Goal: Transaction & Acquisition: Purchase product/service

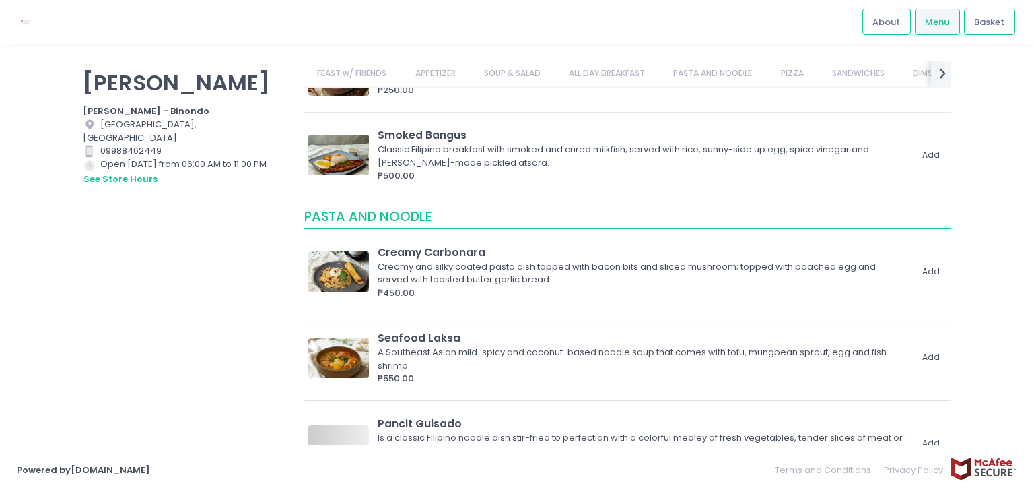
scroll to position [1549, 0]
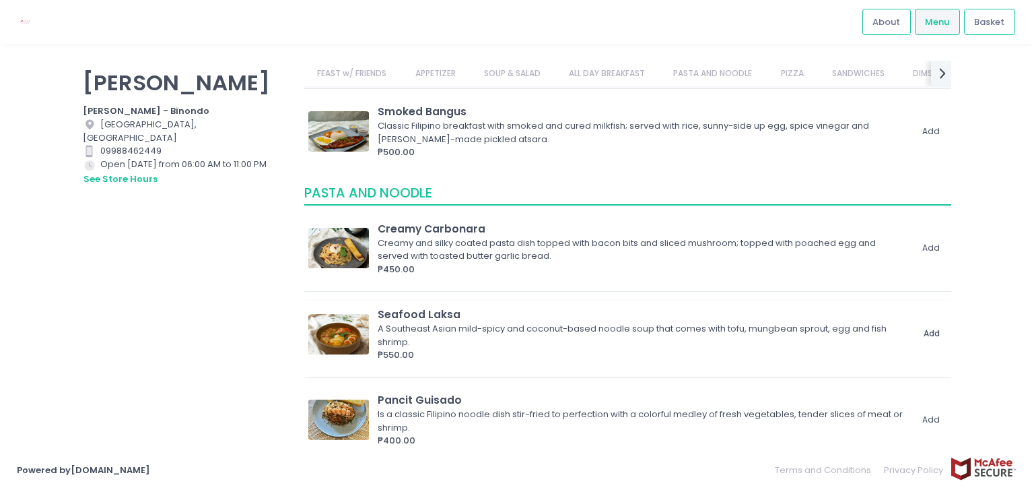
click at [926, 329] on button "Add" at bounding box center [931, 334] width 31 height 22
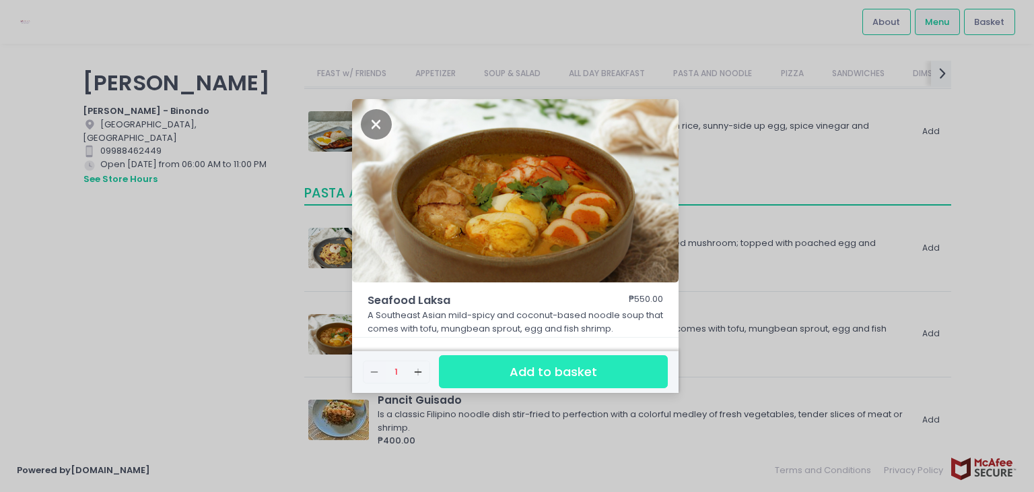
click at [603, 378] on button "Add to basket" at bounding box center [553, 371] width 229 height 33
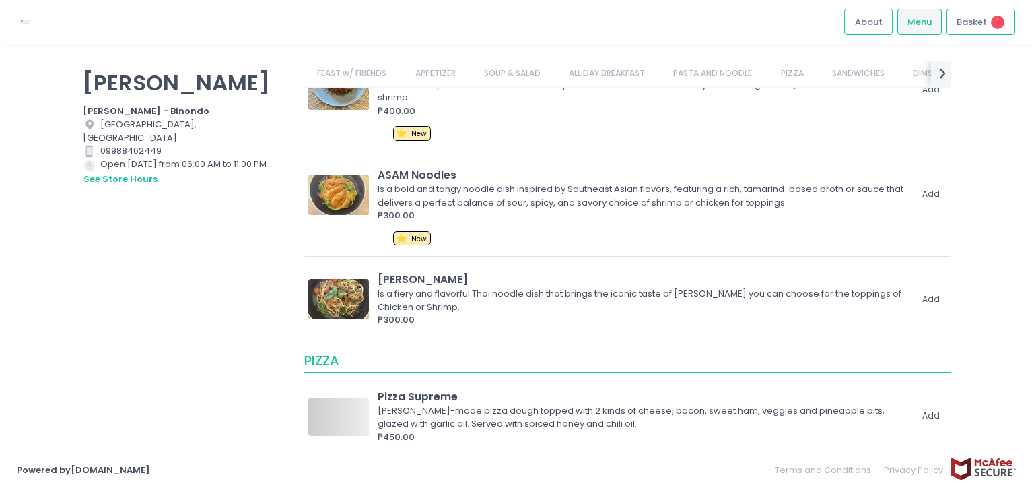
scroll to position [1885, 0]
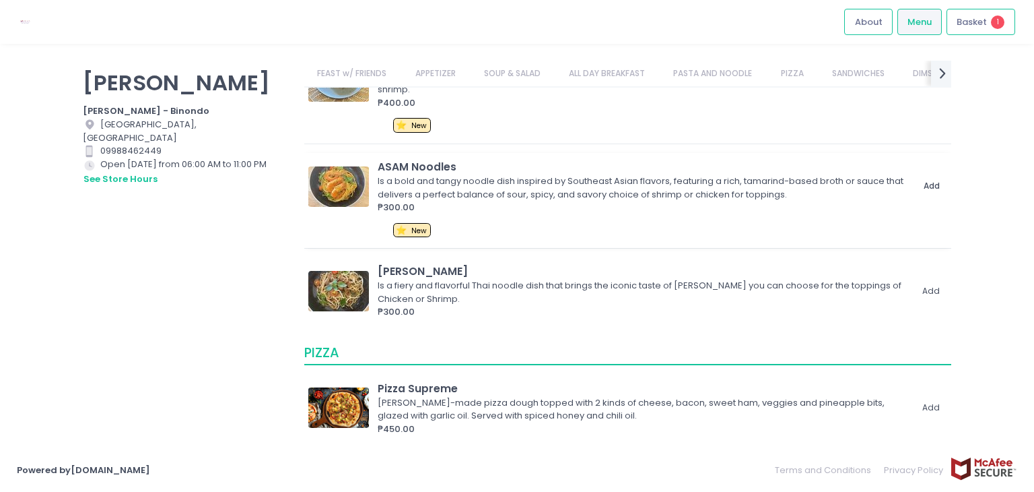
click at [926, 186] on button "Add" at bounding box center [931, 186] width 31 height 22
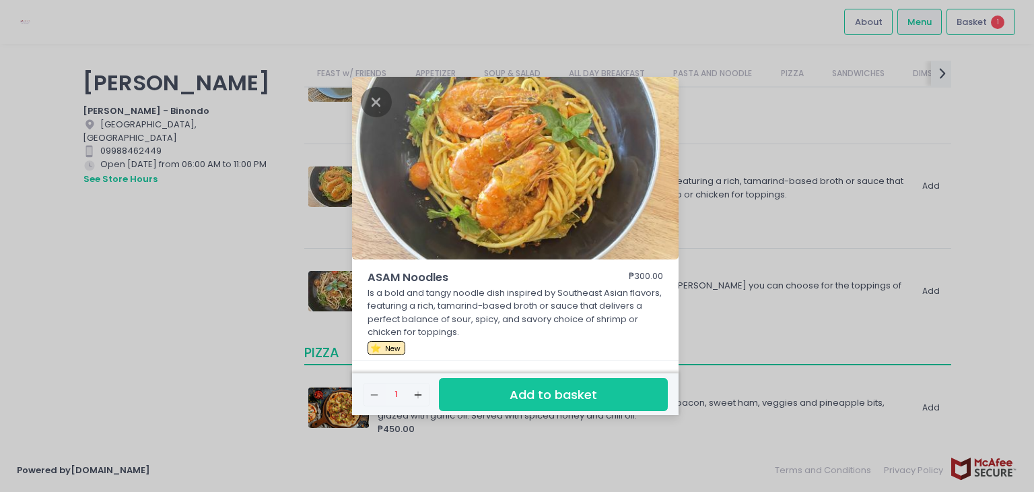
click at [593, 415] on div "ASAM Noodles ₱300.00 Is a bold and tangy noodle dish inspired by Southeast Asia…" at bounding box center [517, 246] width 1034 height 492
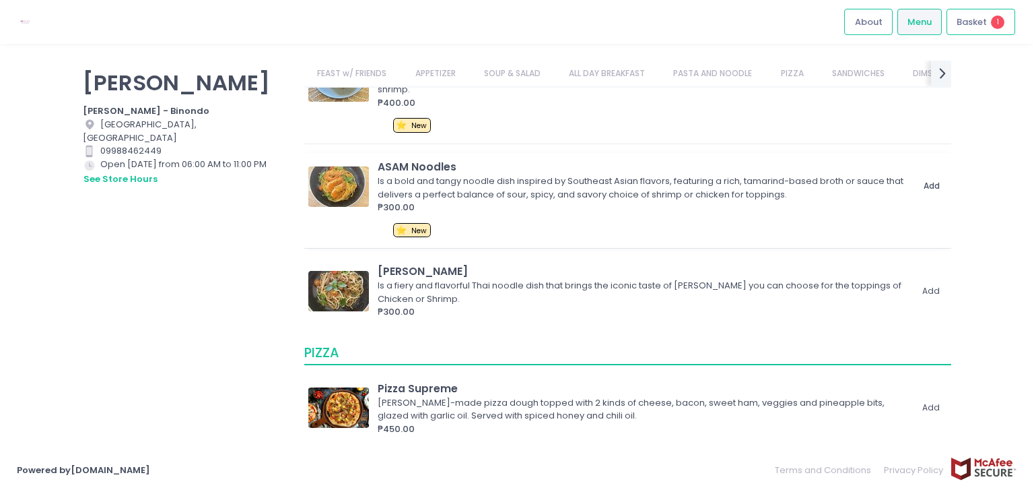
click at [923, 187] on button "Add" at bounding box center [931, 186] width 31 height 22
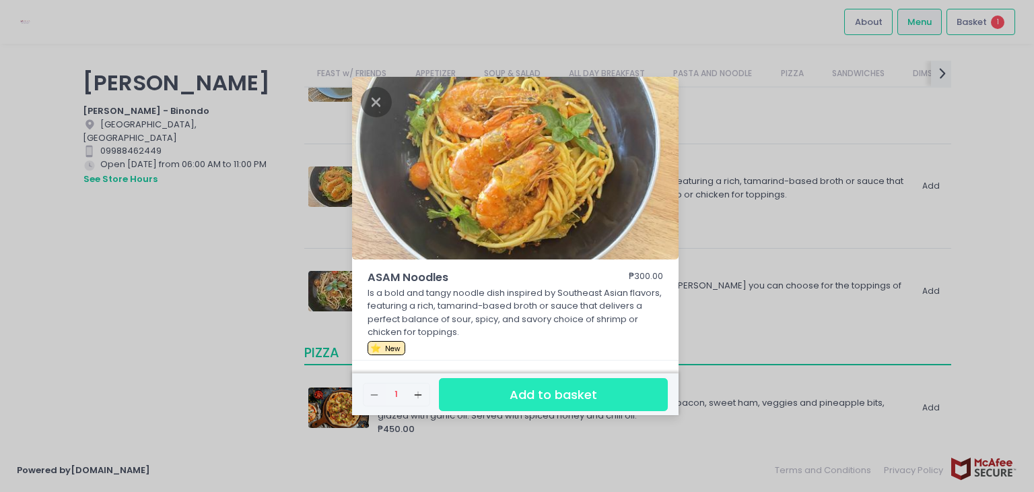
click at [595, 392] on button "Add to basket" at bounding box center [553, 394] width 229 height 33
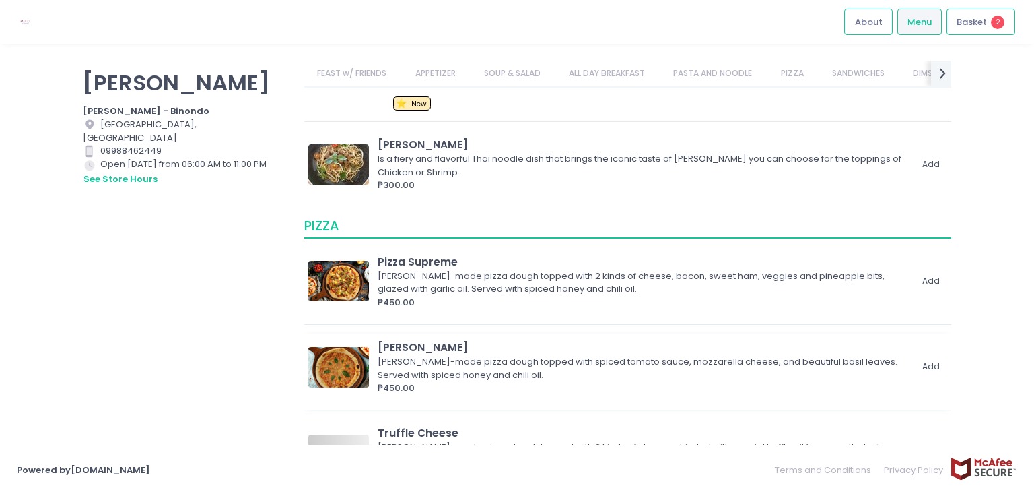
scroll to position [2020, 0]
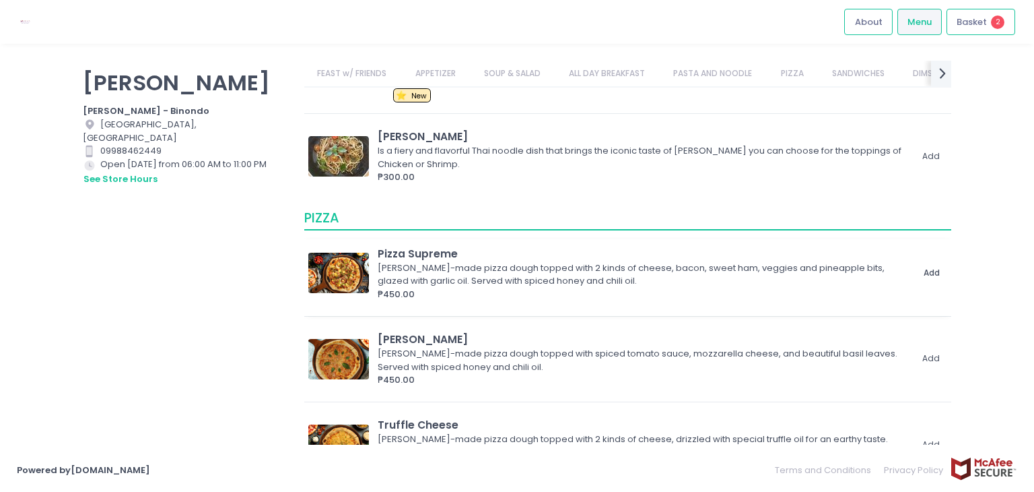
click at [922, 268] on button "Add" at bounding box center [931, 273] width 31 height 22
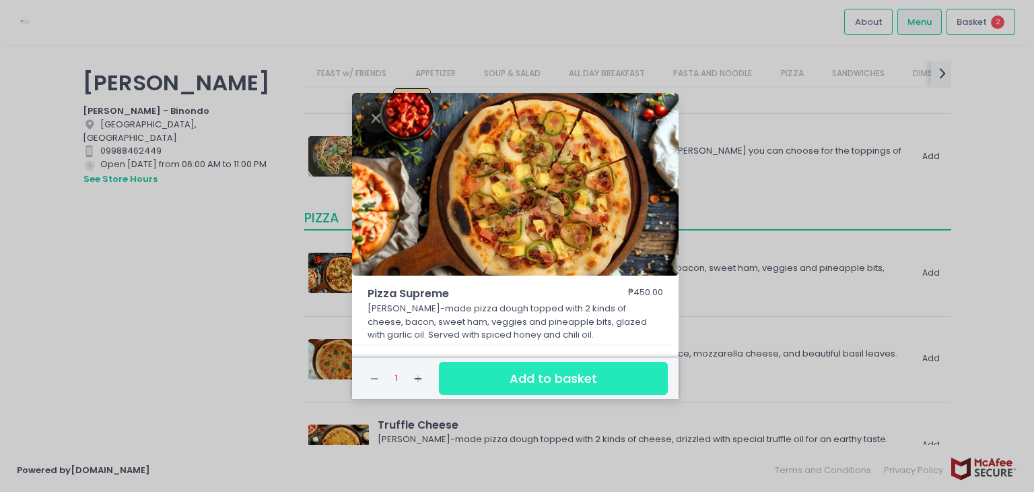
click at [648, 387] on button "Add to basket" at bounding box center [553, 378] width 229 height 33
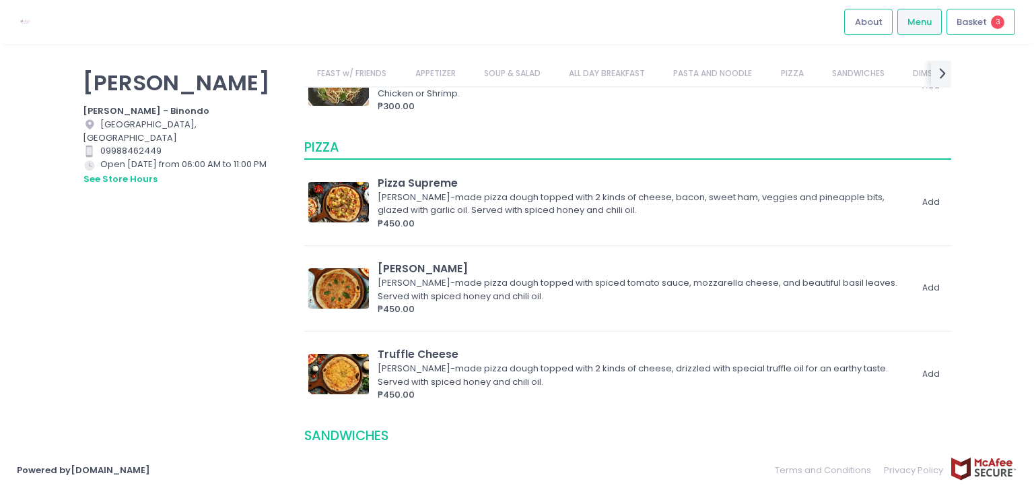
scroll to position [2155, 0]
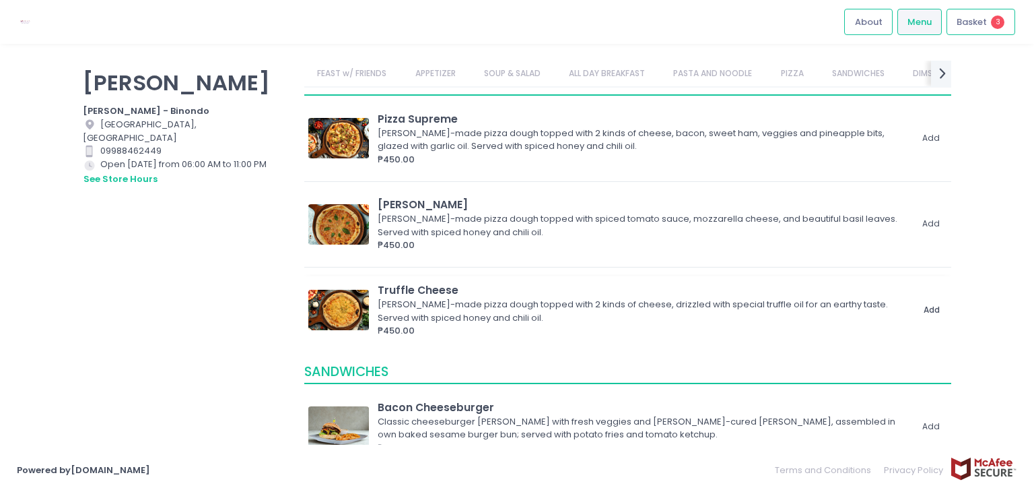
click at [916, 303] on button "Add" at bounding box center [931, 309] width 31 height 22
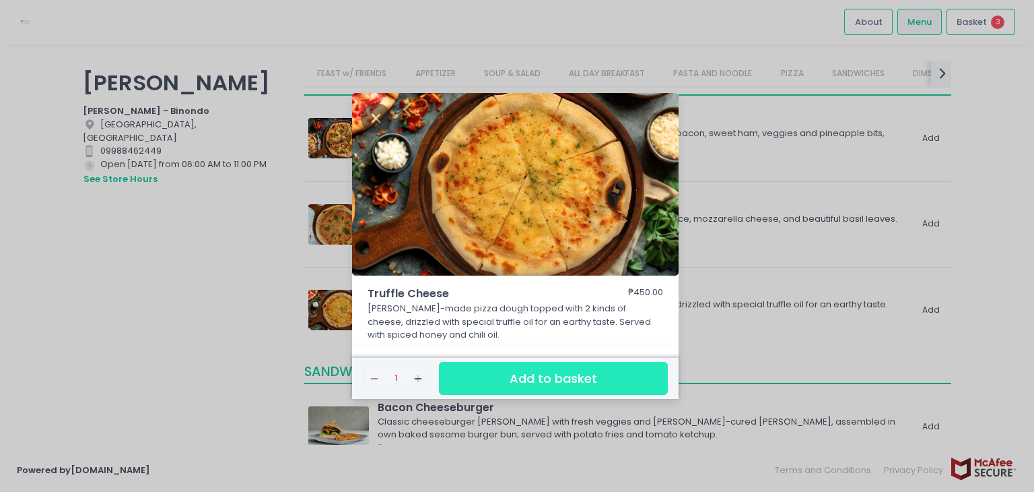
click at [651, 375] on button "Add to basket" at bounding box center [553, 378] width 229 height 33
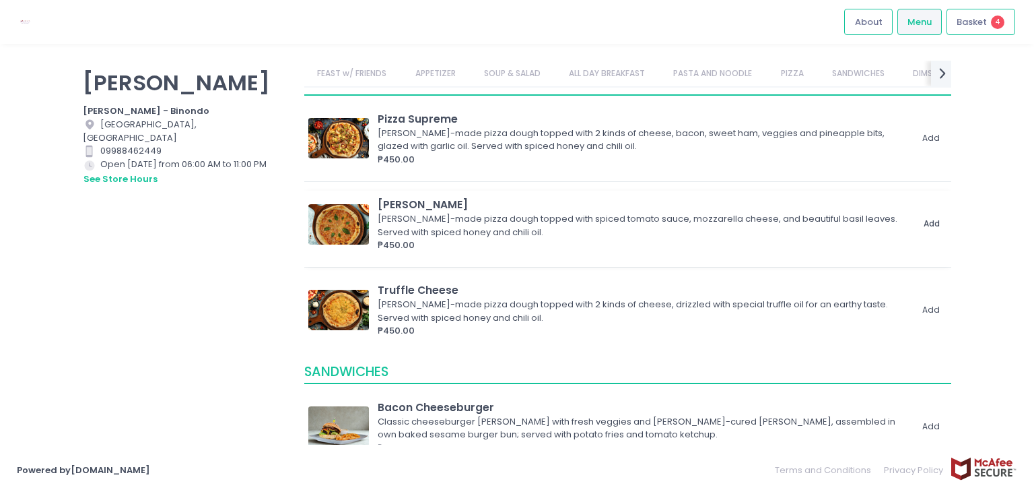
click at [926, 216] on button "Add" at bounding box center [931, 224] width 31 height 22
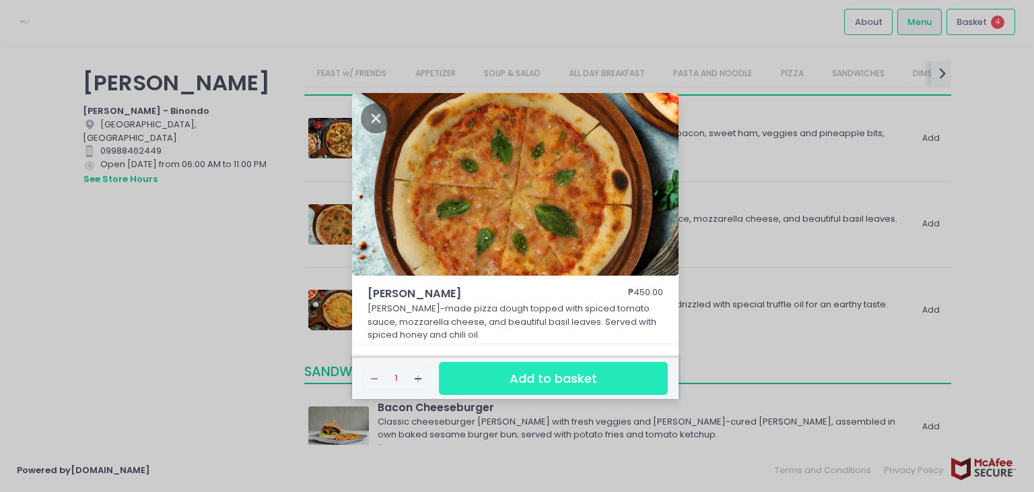
click at [636, 384] on button "Add to basket" at bounding box center [553, 378] width 229 height 33
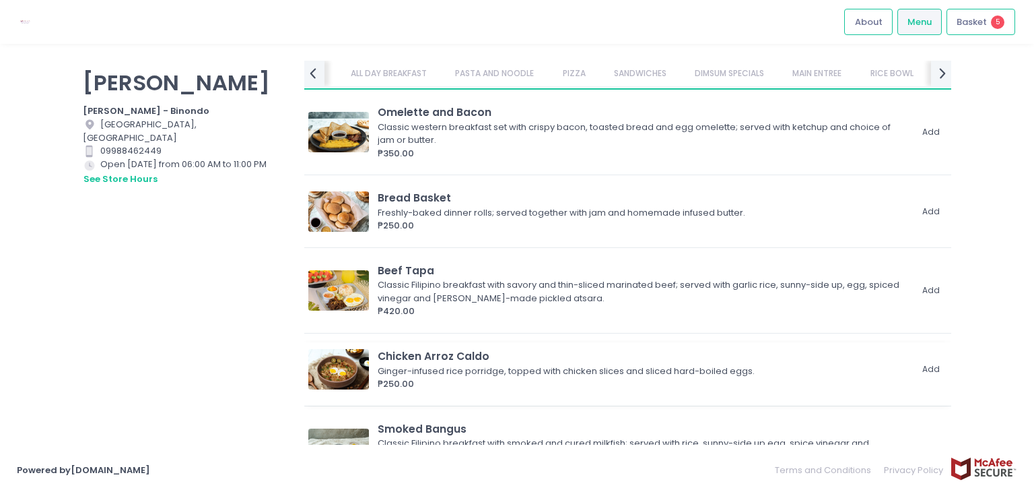
scroll to position [1212, 0]
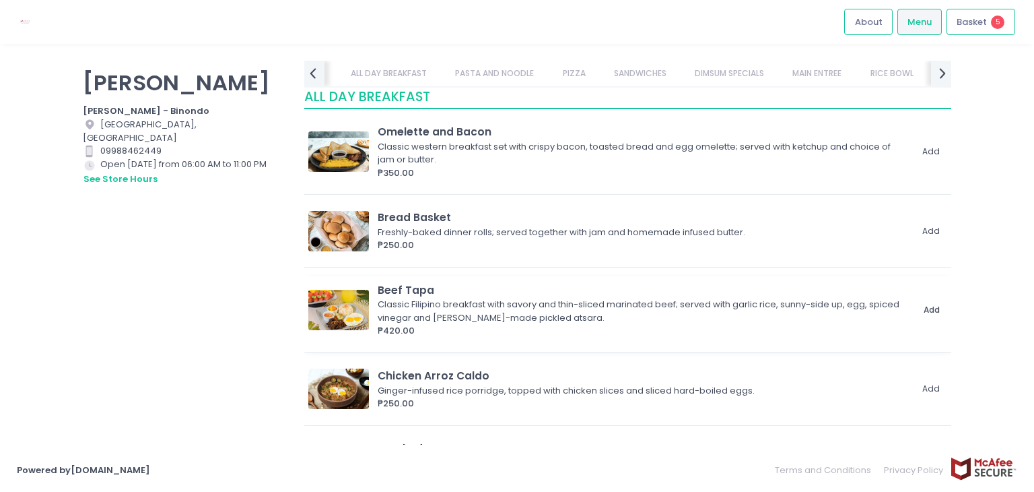
click at [931, 313] on button "Add" at bounding box center [931, 310] width 31 height 22
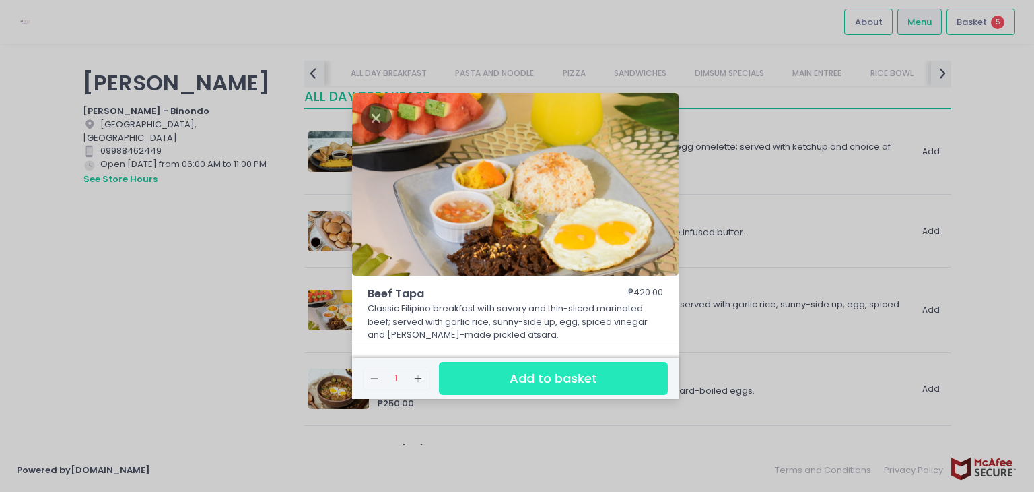
drag, startPoint x: 638, startPoint y: 369, endPoint x: 497, endPoint y: 349, distance: 142.8
click at [498, 350] on div "Remove Created with Sketch. 1 Add Created with Sketch. Add to basket" at bounding box center [515, 371] width 327 height 55
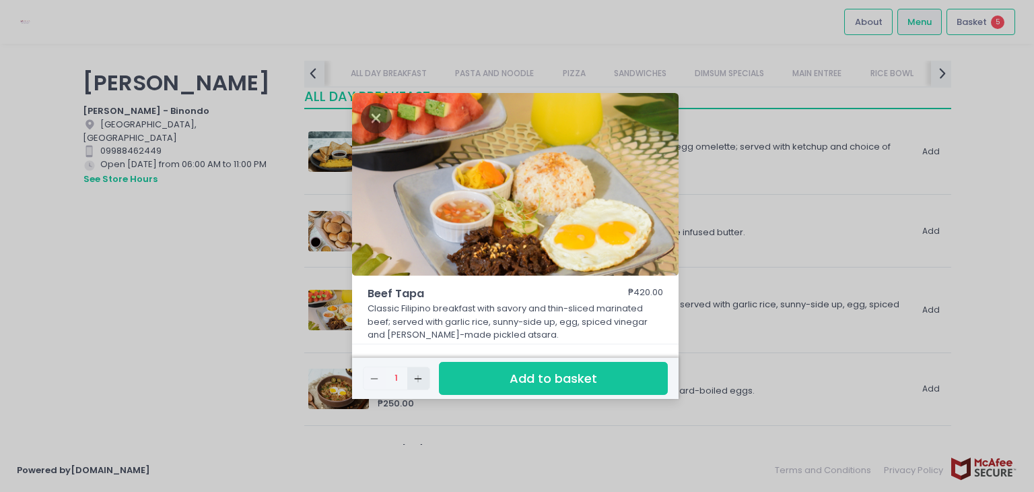
click at [412, 380] on button "Add Created with Sketch." at bounding box center [418, 378] width 22 height 22
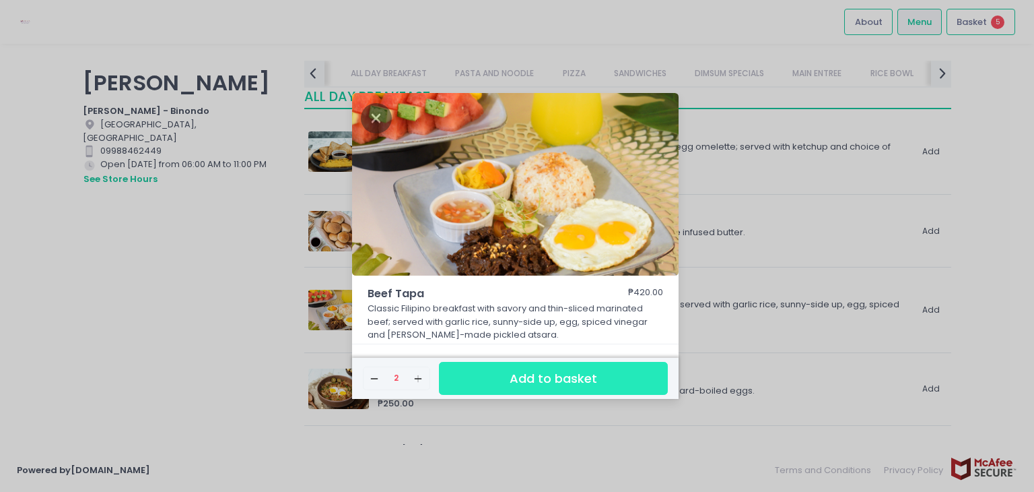
click at [549, 368] on button "Add to basket" at bounding box center [553, 378] width 229 height 33
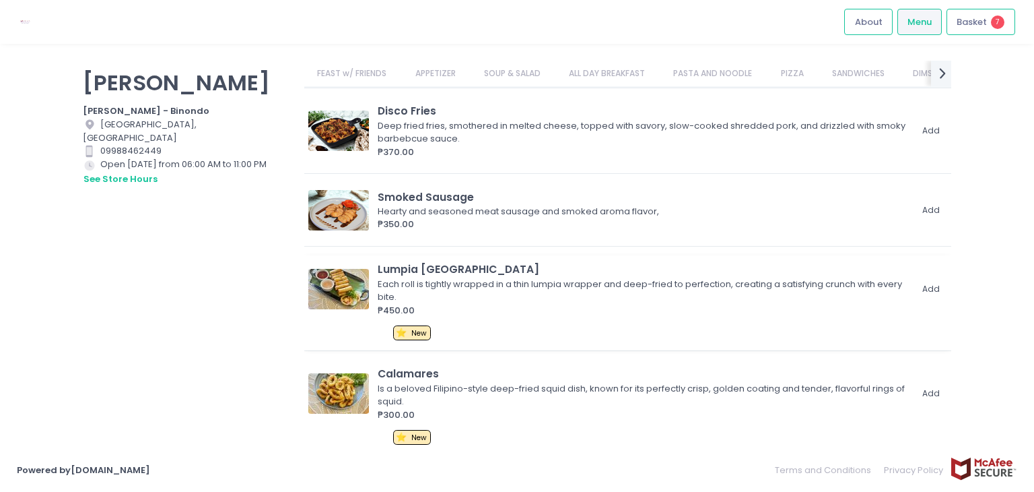
scroll to position [269, 0]
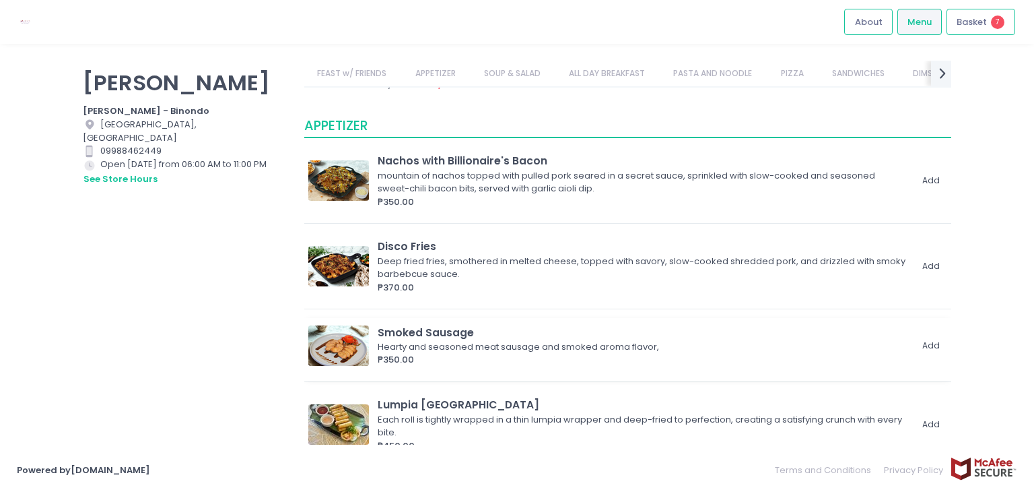
click at [832, 375] on div "Smoked Sausage Hearty and seasoned meat sausage and smoked aroma flavor, ₱350.0…" at bounding box center [627, 349] width 647 height 63
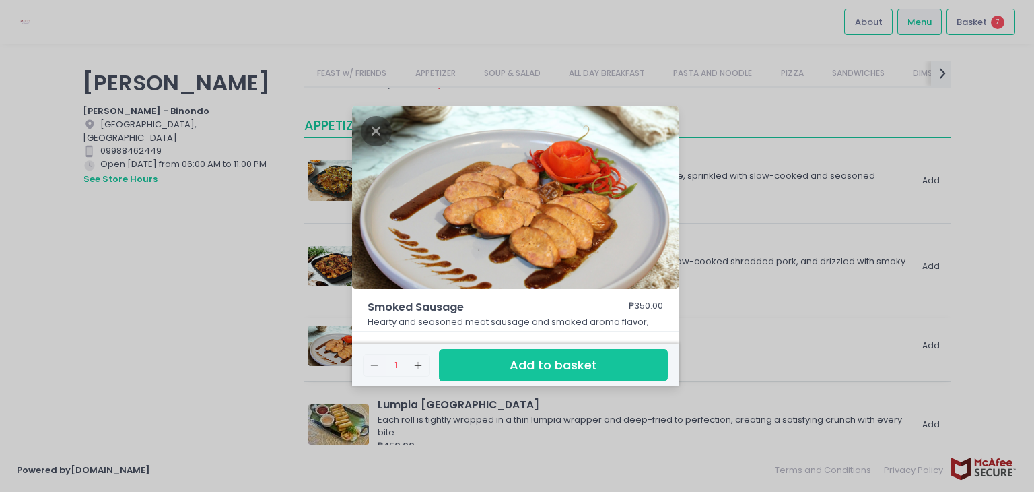
click at [831, 376] on div "Smoked Sausage ₱350.00 Hearty and seasoned meat sausage and smoked aroma flavor…" at bounding box center [517, 246] width 1034 height 492
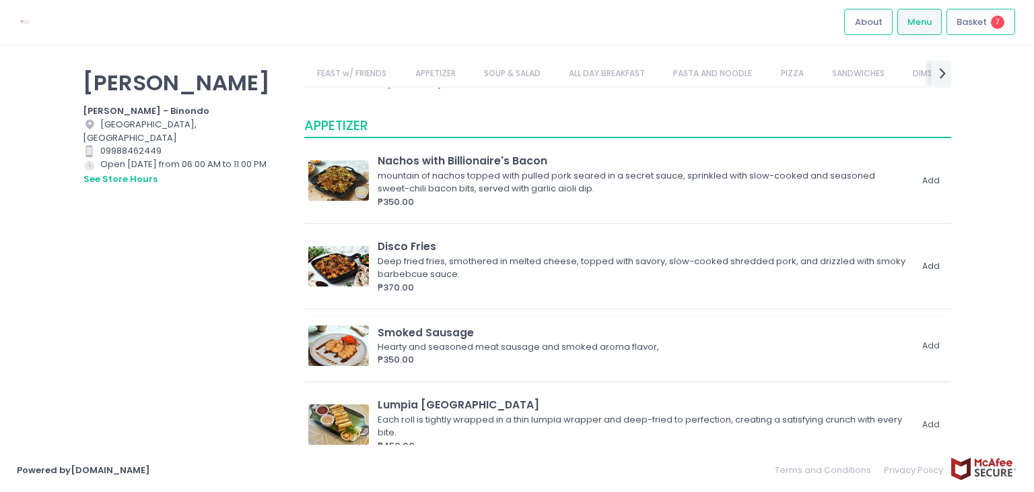
click at [830, 378] on div "Smoked Sausage Hearty and seasoned meat sausage and smoked aroma flavor, ₱350.0…" at bounding box center [627, 349] width 647 height 63
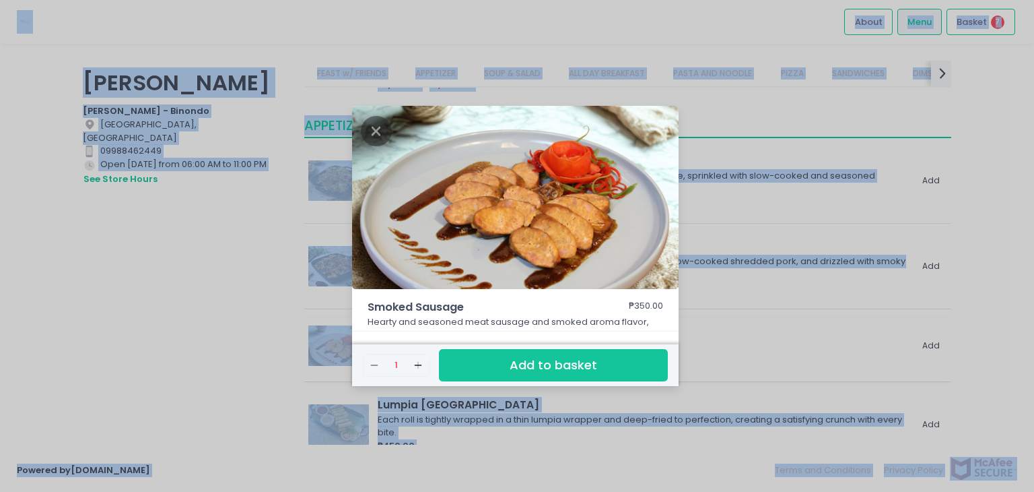
click at [830, 378] on div "Smoked Sausage ₱350.00 Hearty and seasoned meat sausage and smoked aroma flavor…" at bounding box center [517, 246] width 1034 height 492
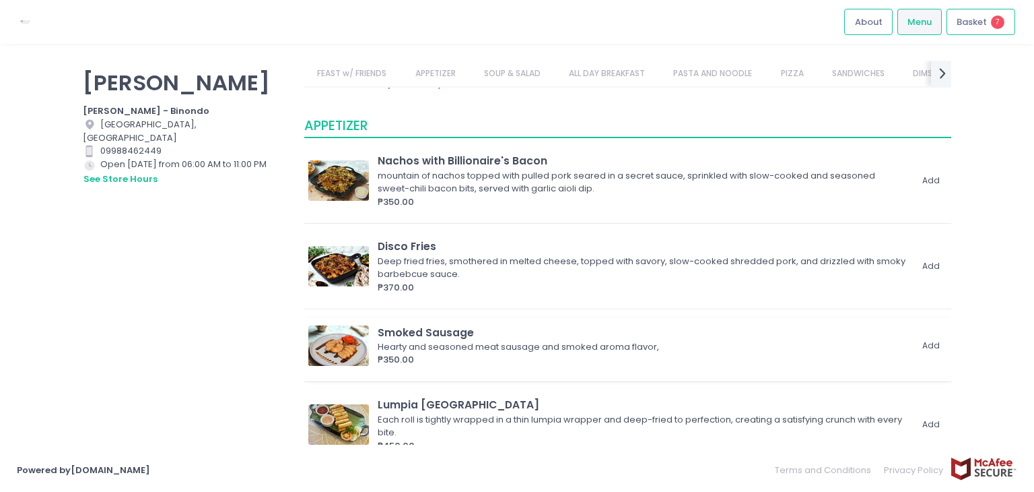
click at [627, 335] on div "Smoked Sausage" at bounding box center [644, 332] width 533 height 15
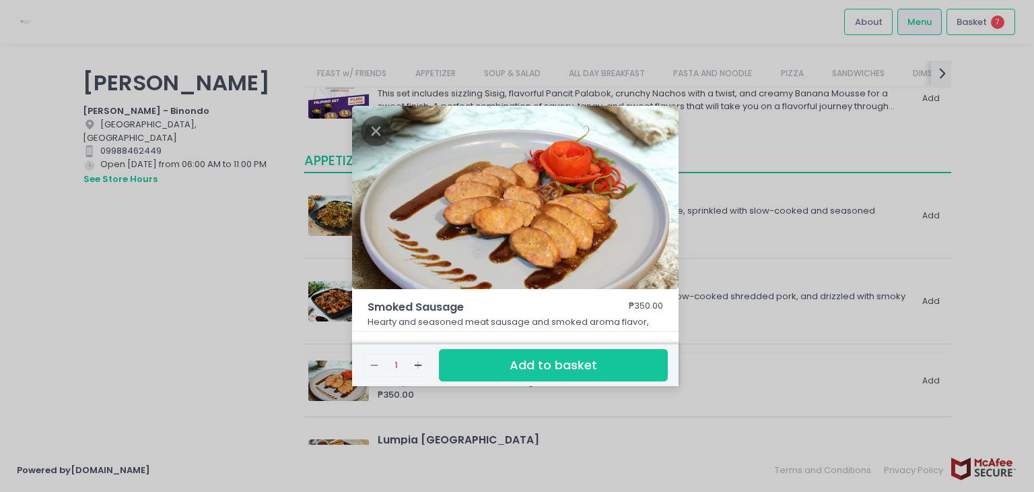
scroll to position [202, 0]
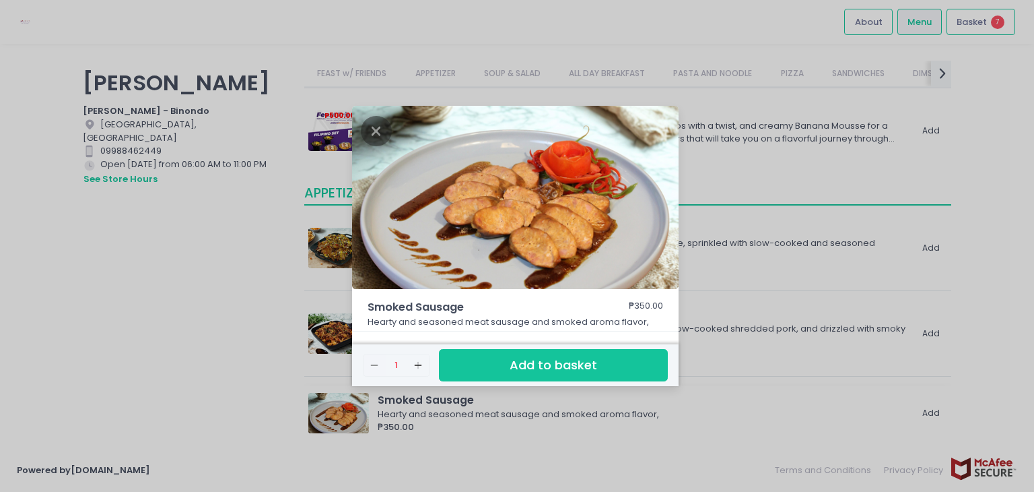
click at [626, 335] on div "Remove Created with Sketch. 1 Add Created with Sketch. Add to basket" at bounding box center [515, 358] width 327 height 55
click at [201, 151] on div "Smoked Sausage ₱350.00 Hearty and seasoned meat sausage and smoked aroma flavor…" at bounding box center [517, 246] width 1034 height 492
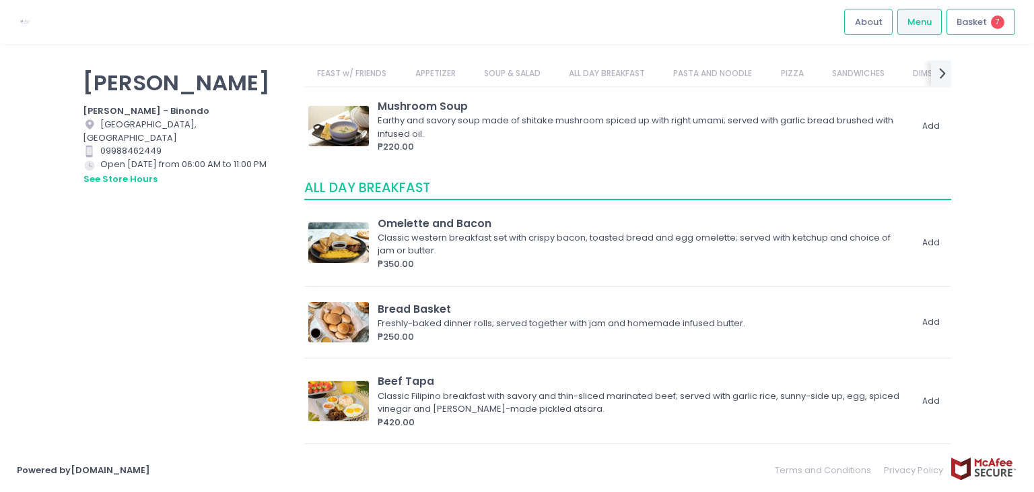
scroll to position [1145, 0]
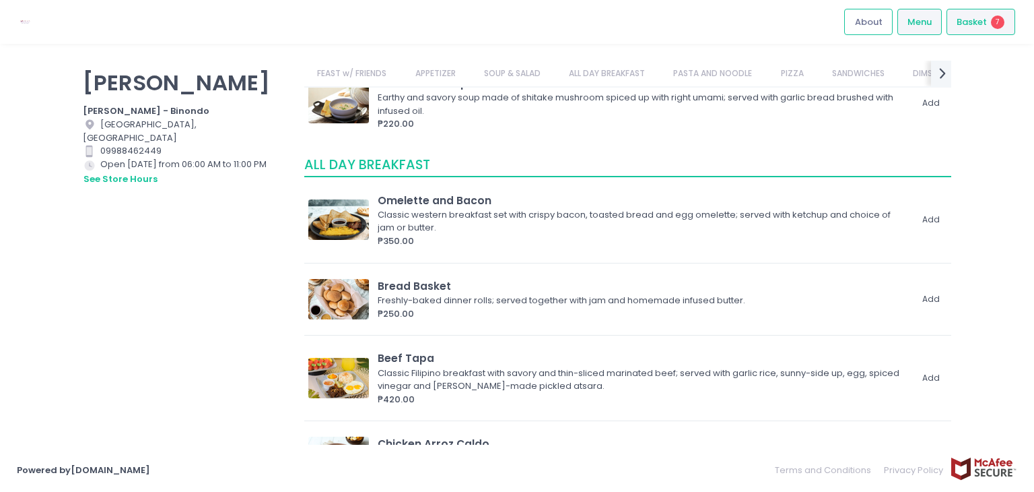
click at [983, 20] on span "Basket" at bounding box center [972, 21] width 30 height 13
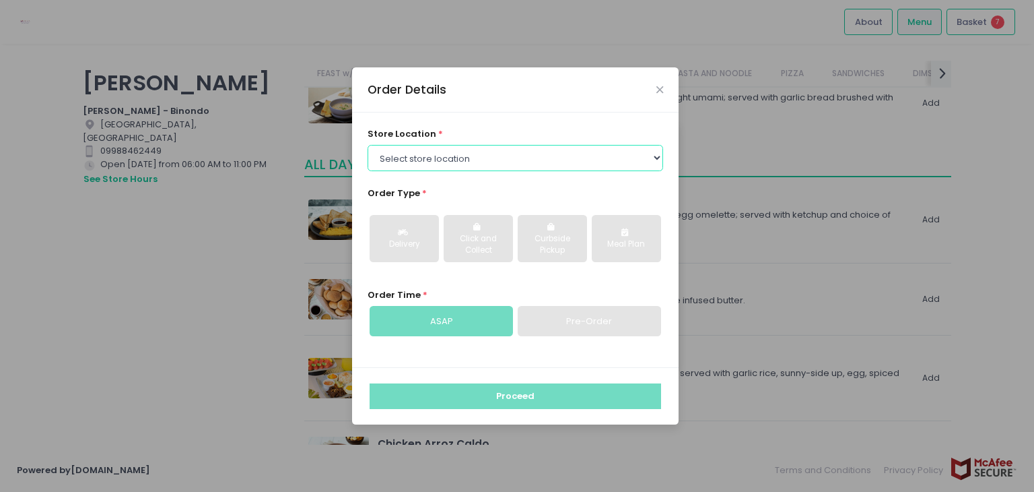
click at [473, 160] on select "Select store location [PERSON_NAME] - [GEOGRAPHIC_DATA] [PERSON_NAME] - [GEOGRA…" at bounding box center [516, 158] width 296 height 26
select select "67e3a156d94a29a58c482034"
click at [368, 145] on select "Select store location [PERSON_NAME] - [GEOGRAPHIC_DATA] [PERSON_NAME] - [GEOGRA…" at bounding box center [516, 158] width 296 height 26
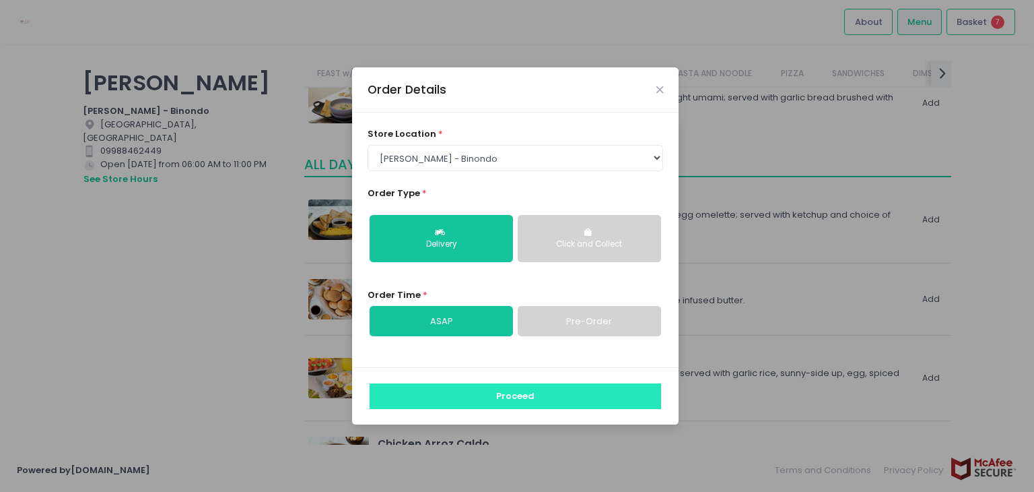
click at [554, 399] on button "Proceed" at bounding box center [516, 396] width 292 height 26
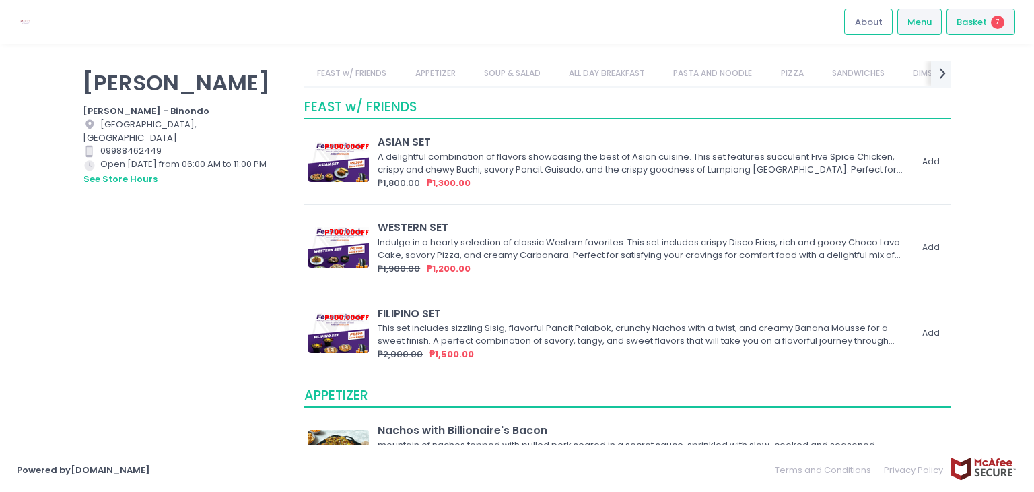
click at [997, 26] on span "7" at bounding box center [997, 21] width 13 height 13
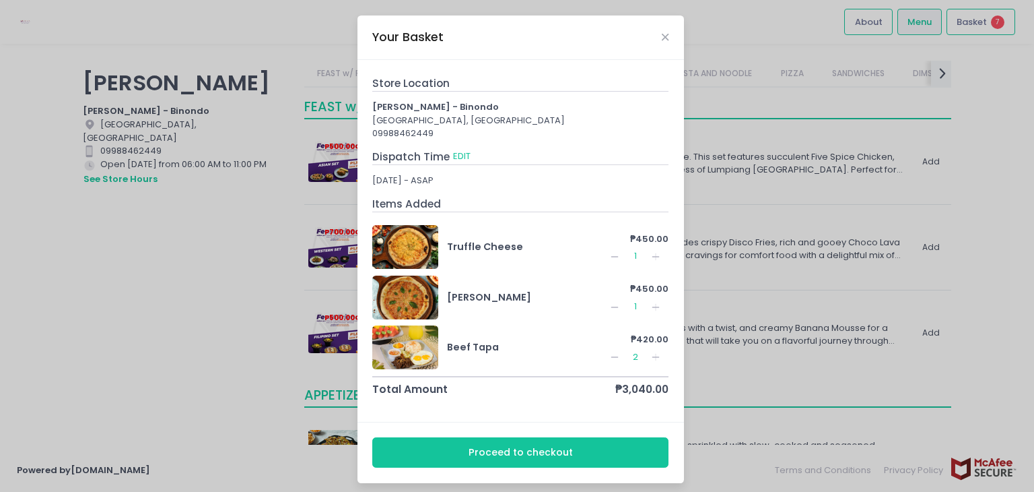
scroll to position [154, 0]
click at [197, 305] on div "Your Basket Store Location [PERSON_NAME] - [GEOGRAPHIC_DATA] 09988462449 Dispat…" at bounding box center [517, 246] width 1034 height 492
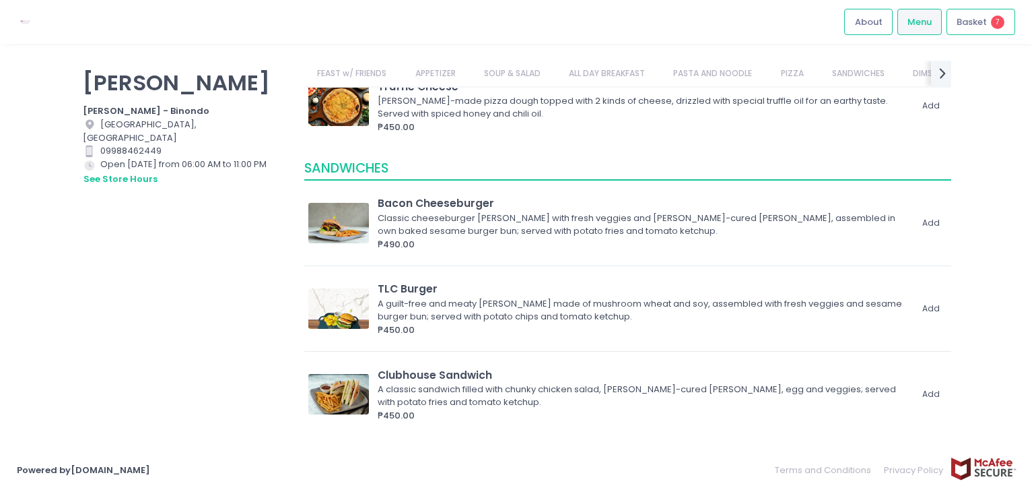
scroll to position [2289, 0]
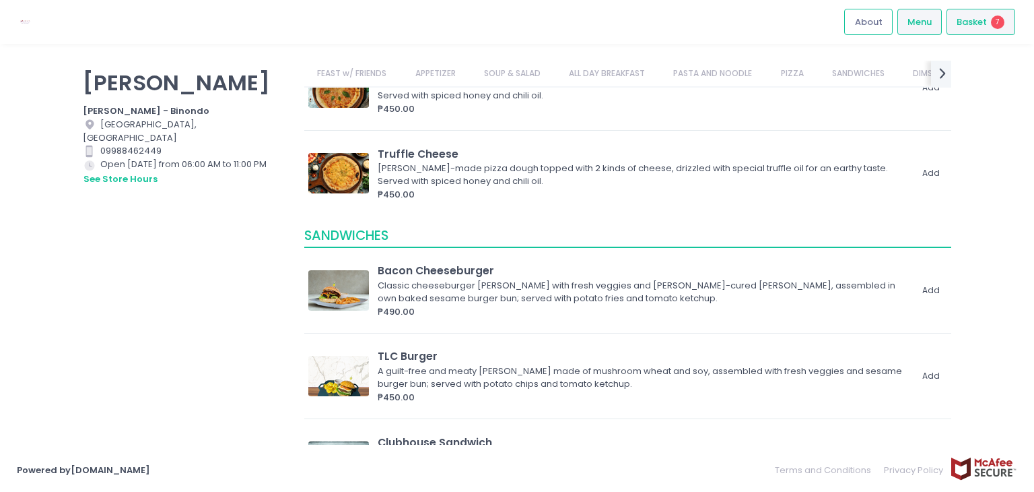
click at [991, 35] on li "Basket 7" at bounding box center [980, 22] width 73 height 44
click at [989, 23] on div "Basket 7" at bounding box center [981, 22] width 69 height 26
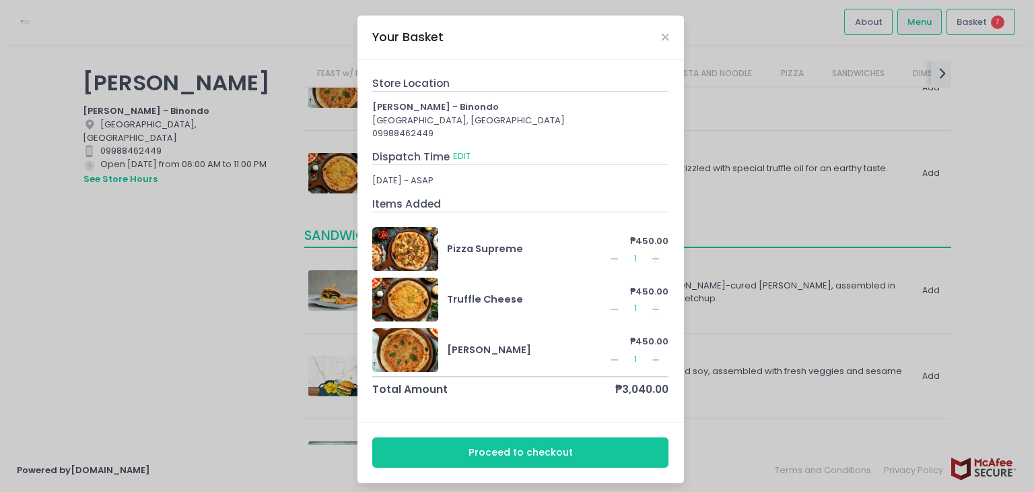
scroll to position [135, 0]
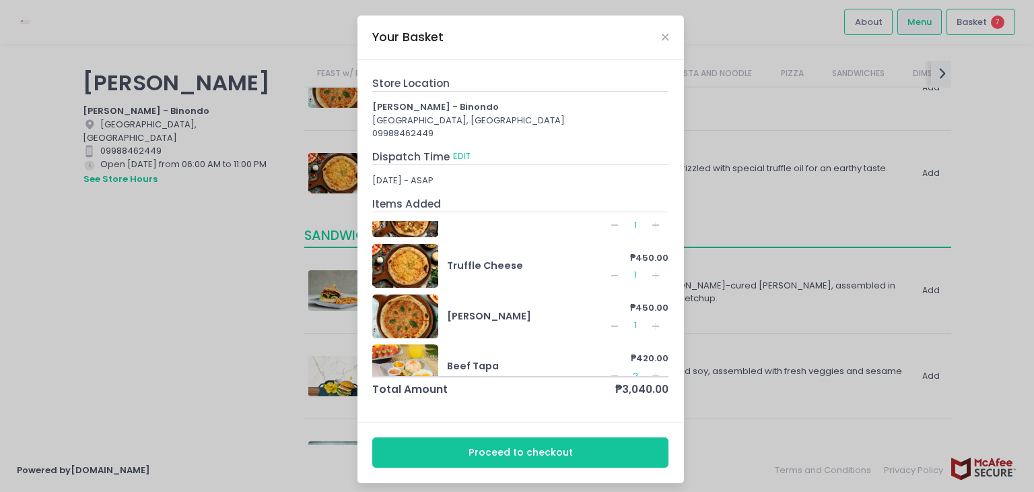
click at [609, 271] on icon "Remove Created with Sketch." at bounding box center [614, 275] width 11 height 11
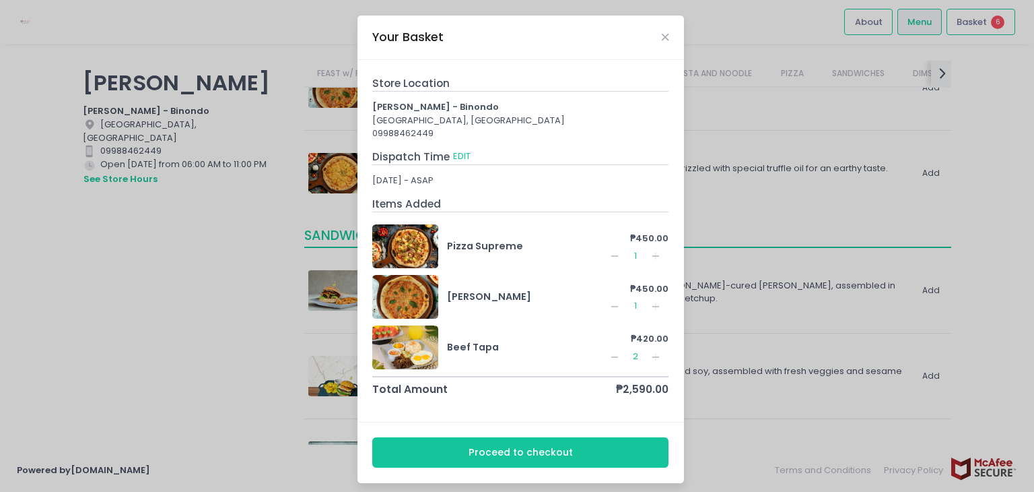
scroll to position [103, 0]
click at [609, 310] on icon "Remove Created with Sketch." at bounding box center [614, 307] width 11 height 11
click at [609, 303] on icon "Remove Created with Sketch." at bounding box center [614, 306] width 11 height 11
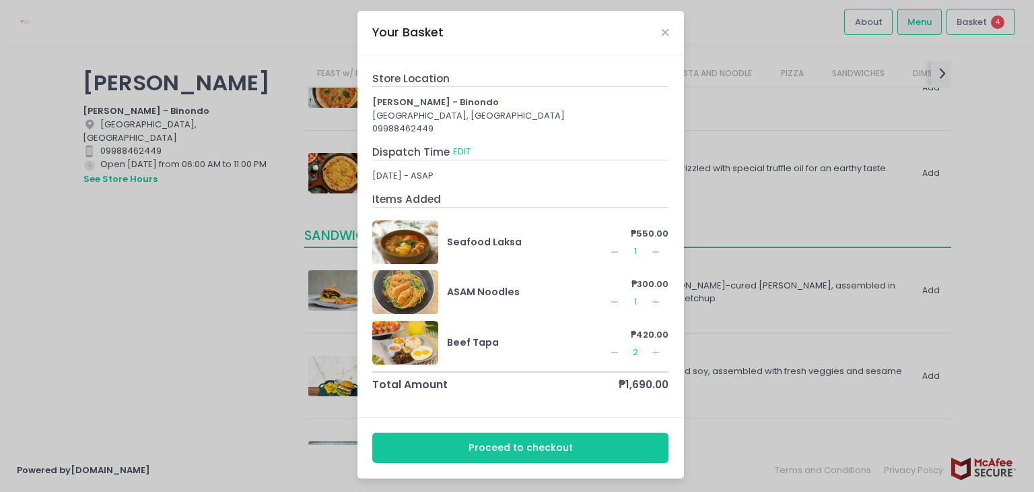
scroll to position [5, 0]
click at [609, 247] on icon "Remove Created with Sketch." at bounding box center [614, 251] width 11 height 11
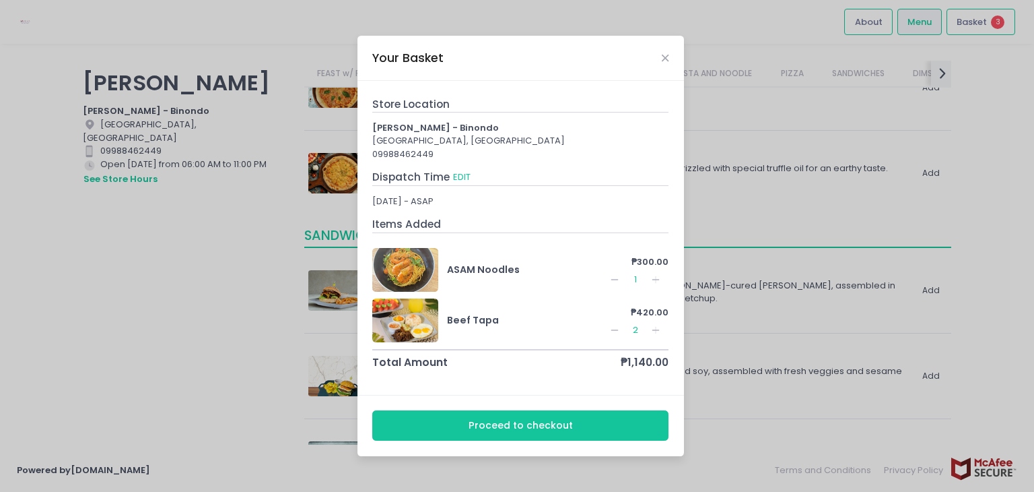
scroll to position [0, 0]
click at [197, 284] on div "Your Basket Store Location [PERSON_NAME] - [GEOGRAPHIC_DATA] 09988462449 Dispat…" at bounding box center [517, 246] width 1034 height 492
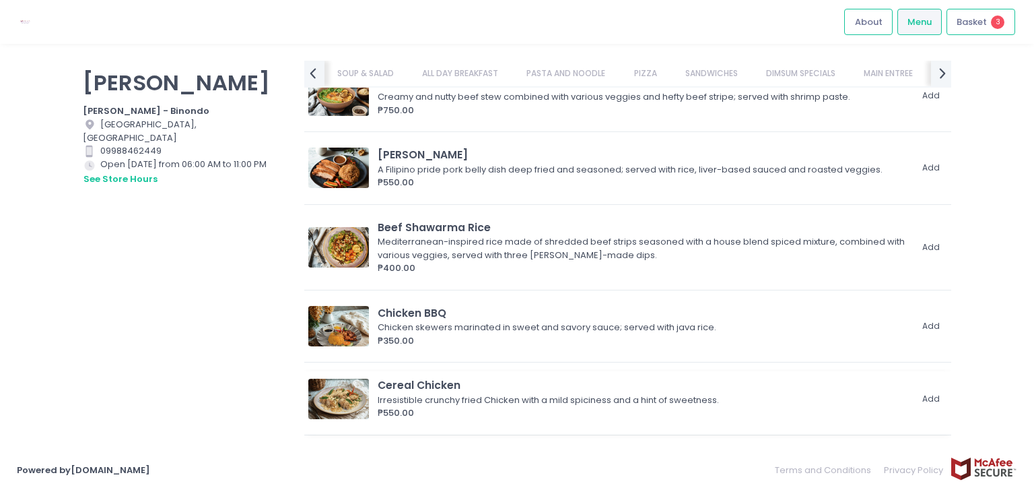
scroll to position [3367, 0]
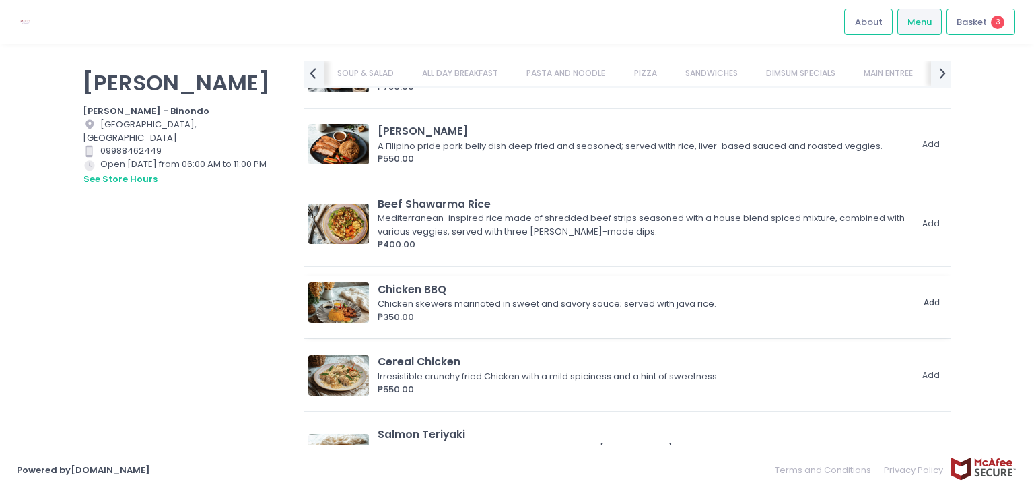
click at [929, 292] on button "Add" at bounding box center [931, 303] width 31 height 22
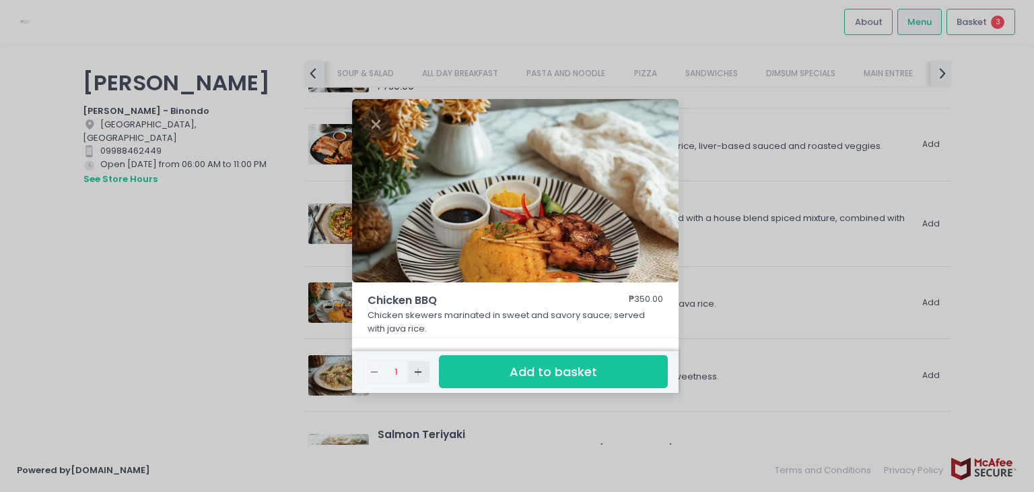
click at [419, 366] on icon "Add Created with Sketch." at bounding box center [418, 371] width 11 height 11
click at [415, 377] on button "Add Created with Sketch." at bounding box center [418, 372] width 22 height 22
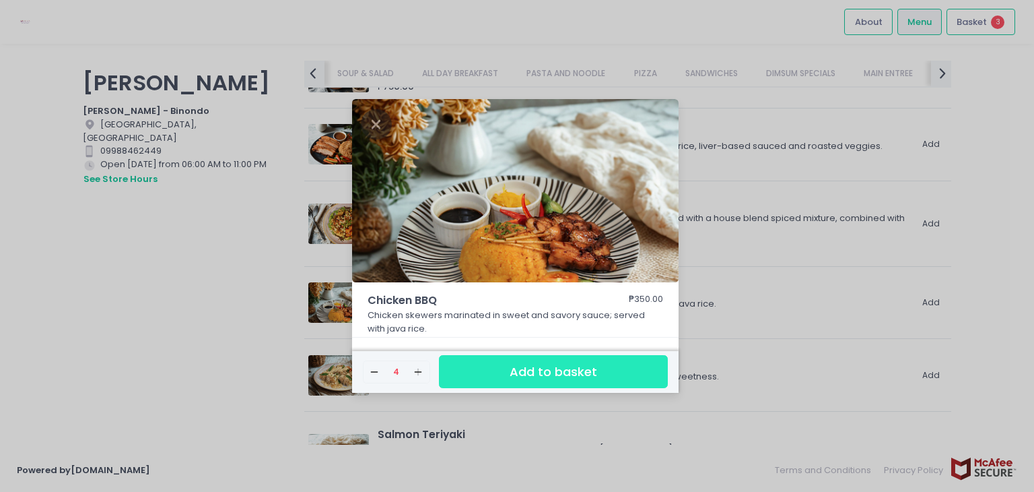
click at [491, 374] on button "Add to basket" at bounding box center [553, 371] width 229 height 33
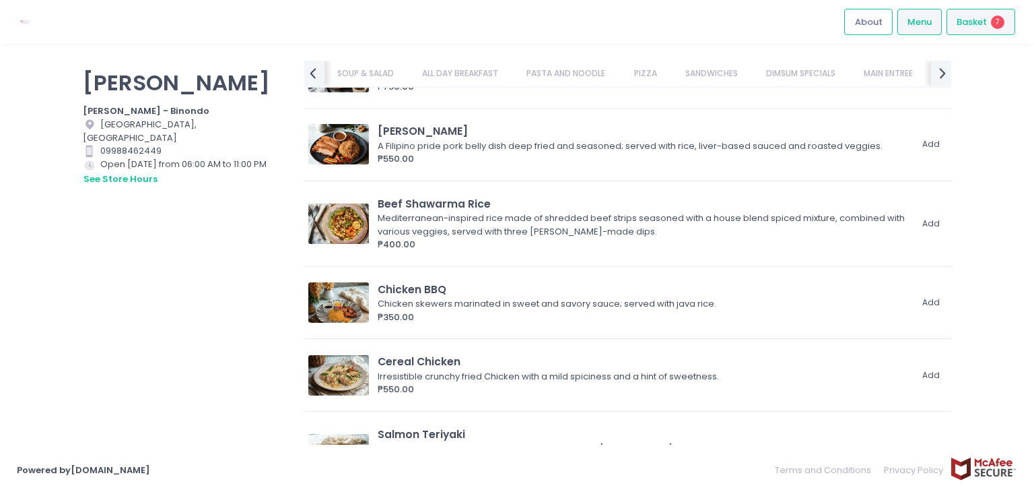
click at [978, 16] on span "Basket" at bounding box center [972, 21] width 30 height 13
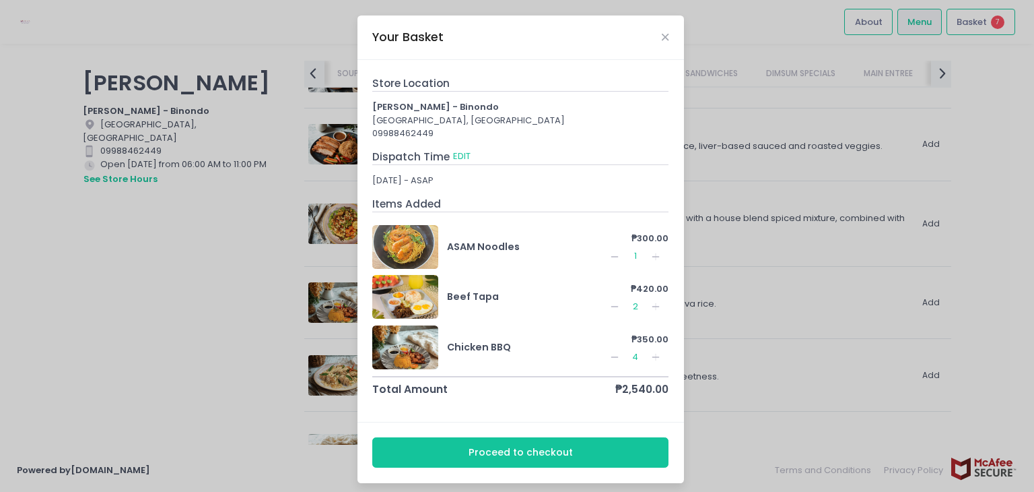
scroll to position [5, 0]
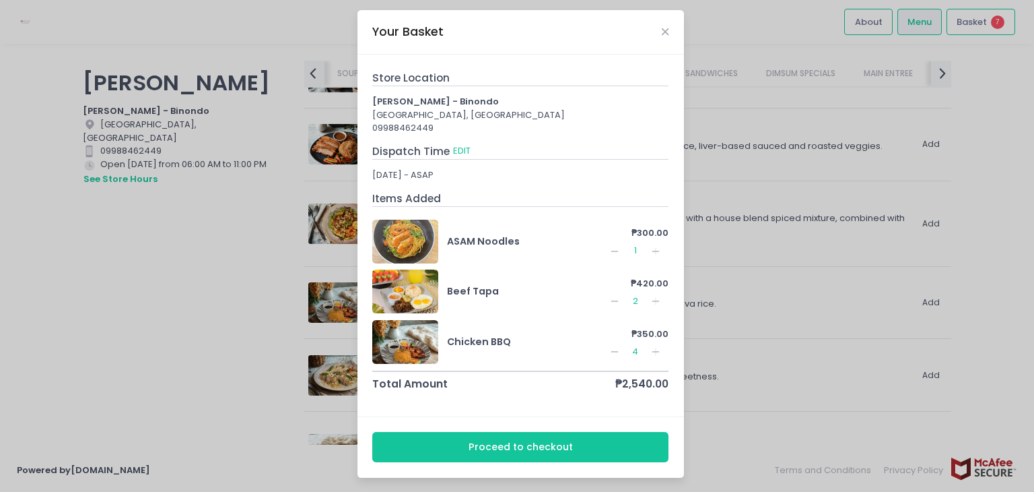
click at [233, 267] on div "Your Basket Store Location [PERSON_NAME] - [GEOGRAPHIC_DATA] 09988462449 Dispat…" at bounding box center [517, 246] width 1034 height 492
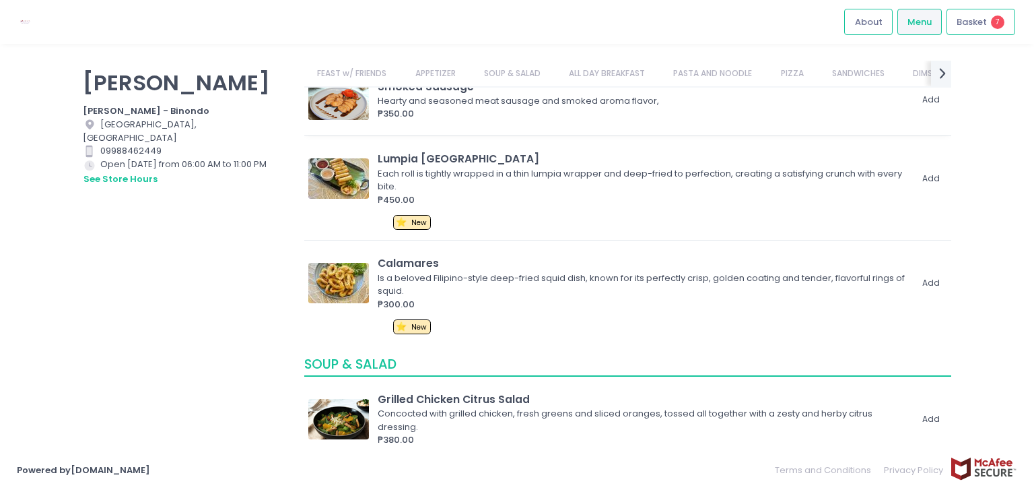
scroll to position [539, 0]
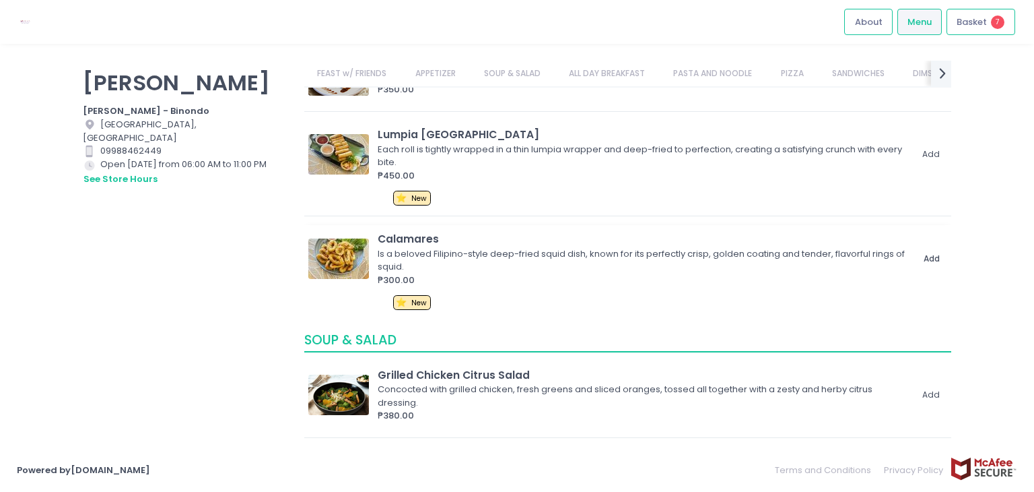
click at [925, 261] on button "Add" at bounding box center [931, 259] width 31 height 22
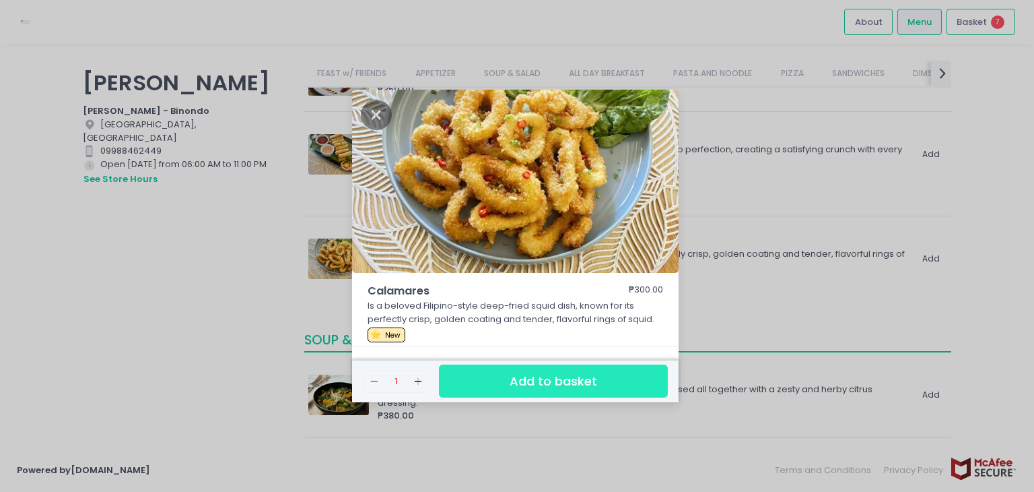
click at [601, 383] on button "Add to basket" at bounding box center [553, 380] width 229 height 33
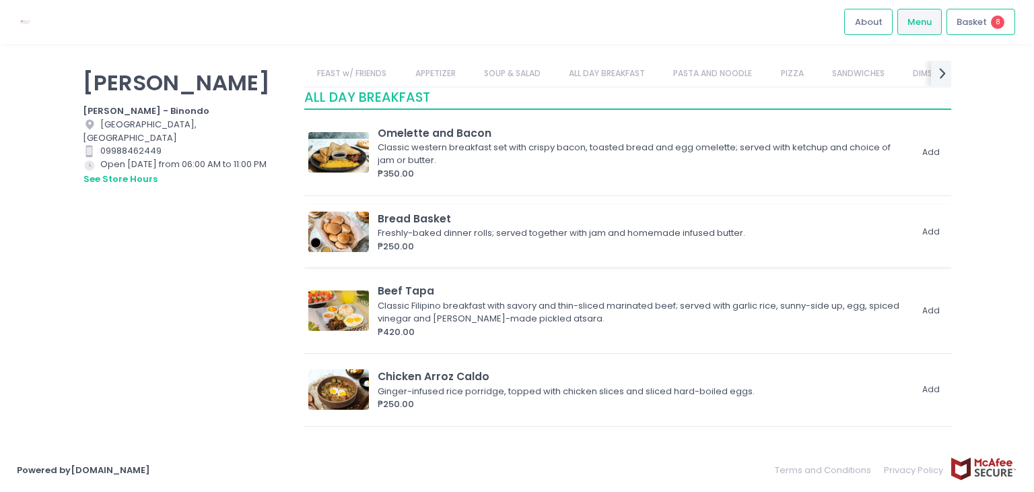
scroll to position [1347, 0]
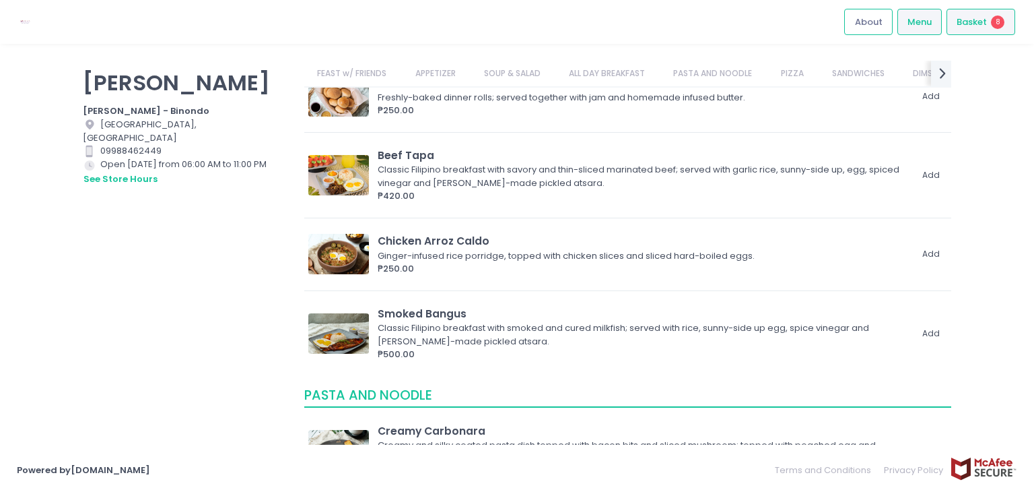
click at [1001, 15] on span "8" at bounding box center [997, 21] width 13 height 13
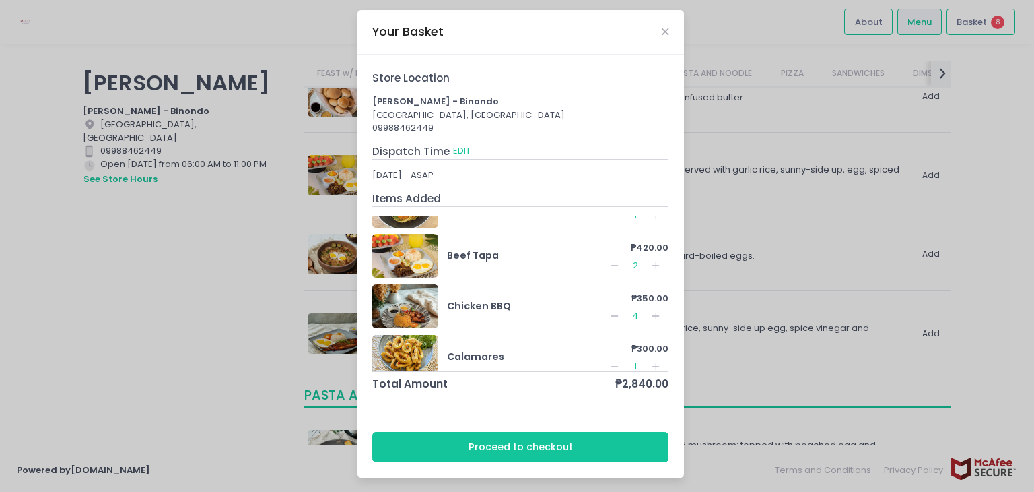
scroll to position [53, 0]
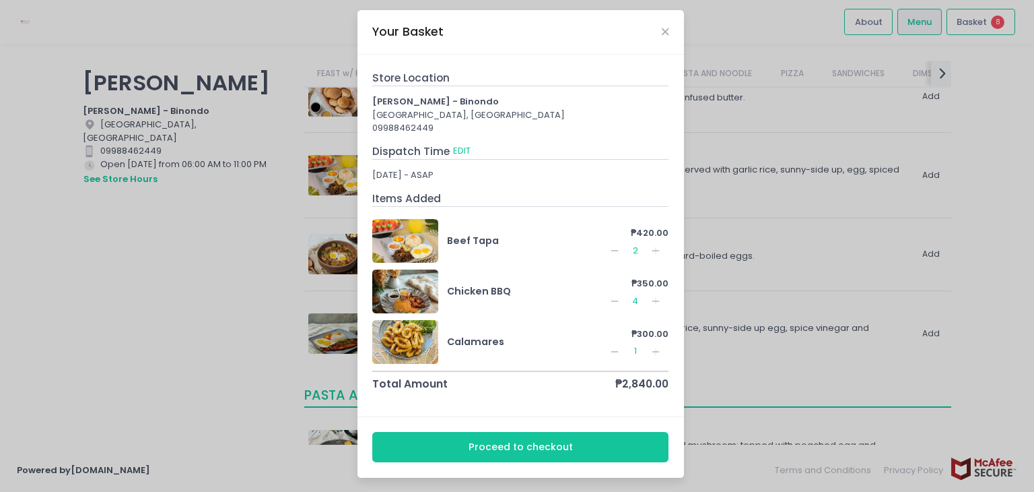
click at [205, 347] on div "Your Basket Store Location [PERSON_NAME] - [GEOGRAPHIC_DATA] 09988462449 Dispat…" at bounding box center [517, 246] width 1034 height 492
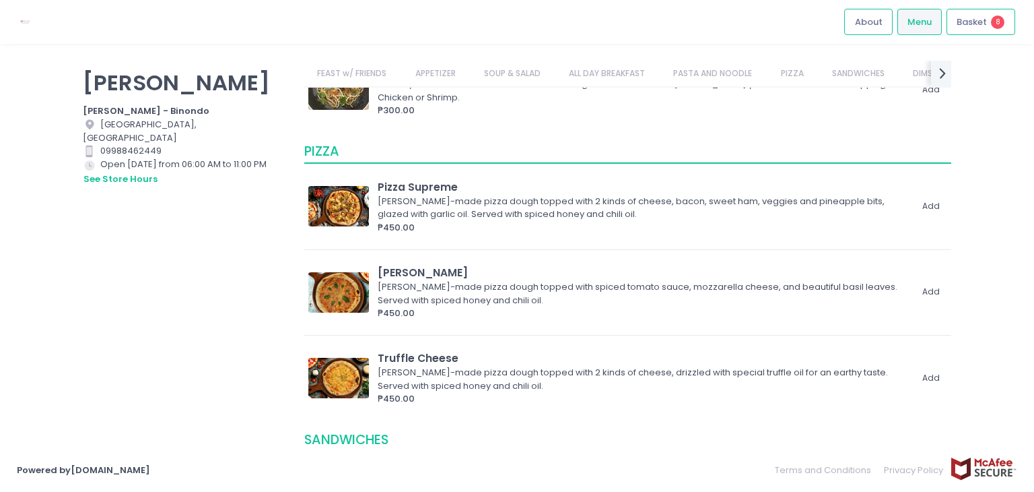
scroll to position [2087, 0]
click at [925, 379] on button "Add" at bounding box center [931, 377] width 31 height 22
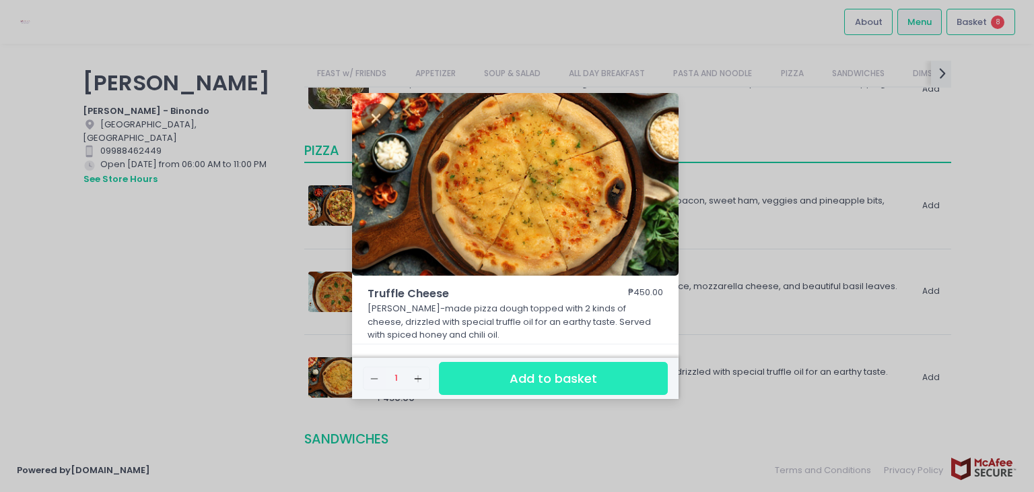
click at [614, 372] on button "Add to basket" at bounding box center [553, 378] width 229 height 33
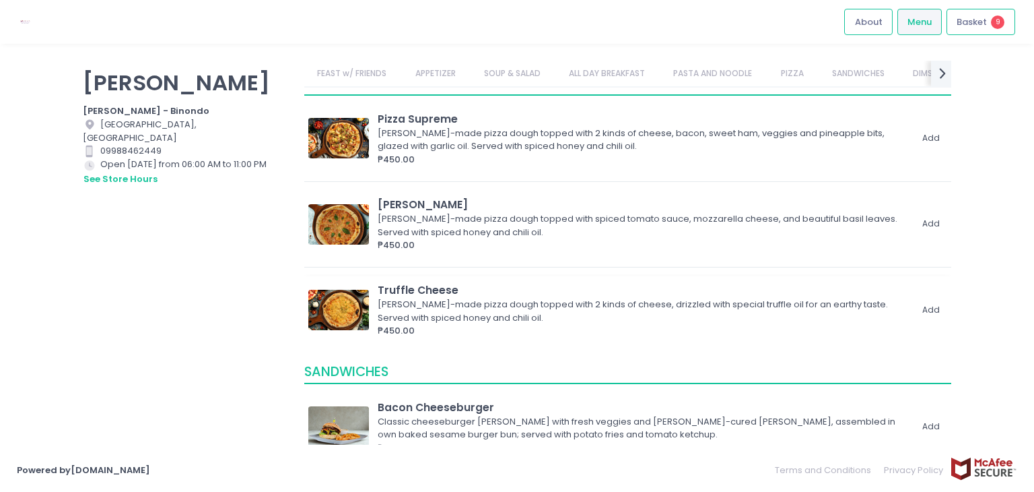
scroll to position [2020, 0]
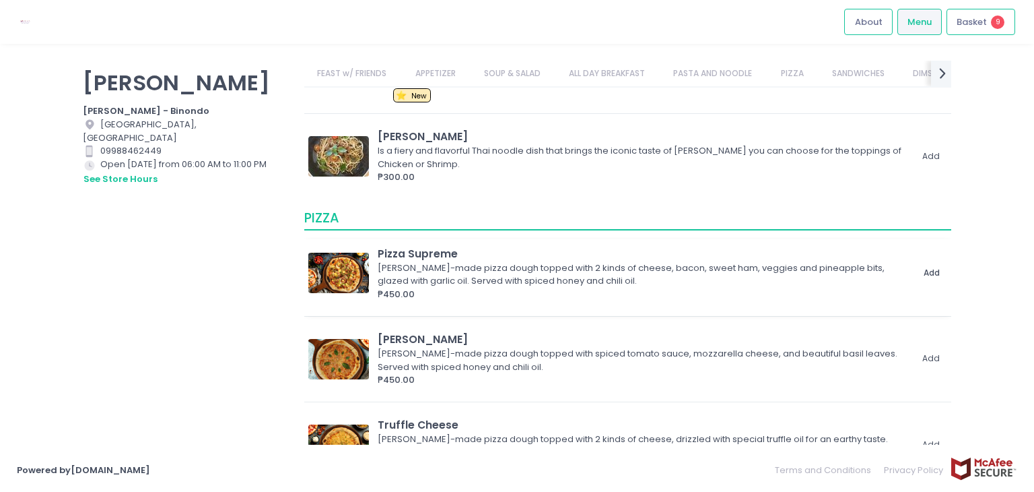
click at [918, 268] on button "Add" at bounding box center [931, 273] width 31 height 22
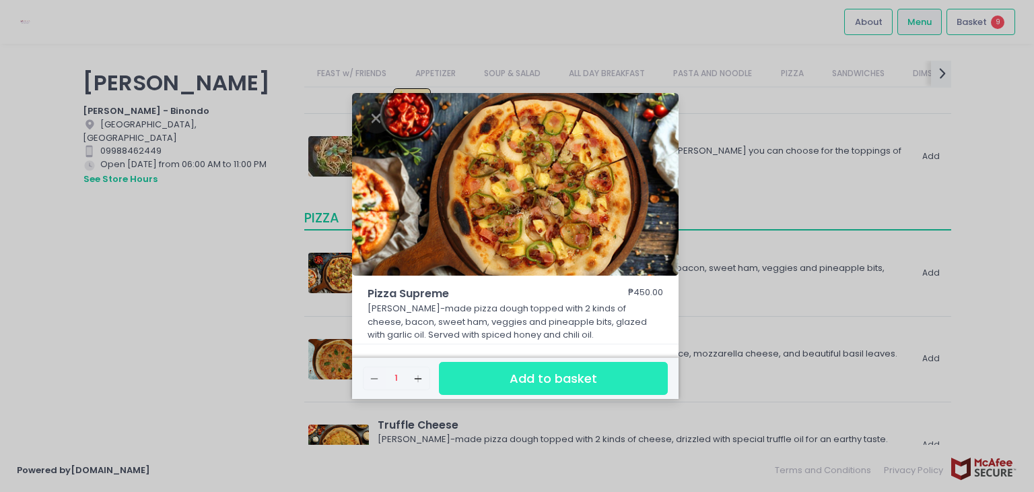
click at [638, 387] on button "Add to basket" at bounding box center [553, 378] width 229 height 33
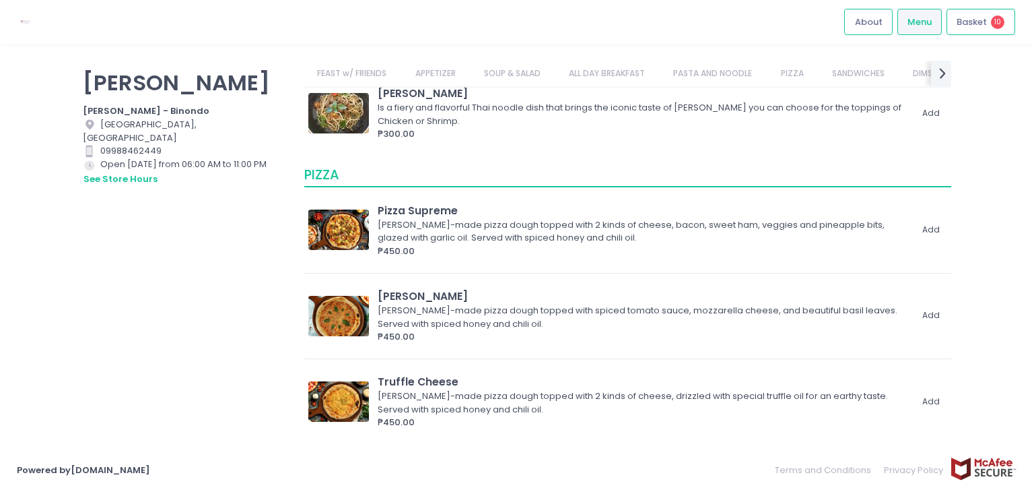
scroll to position [2087, 0]
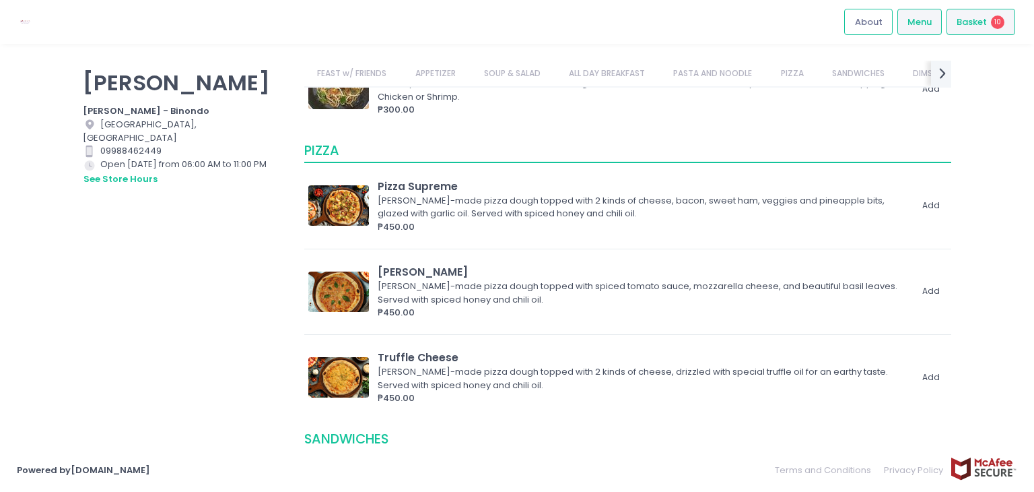
click at [973, 24] on span "Basket" at bounding box center [972, 21] width 30 height 13
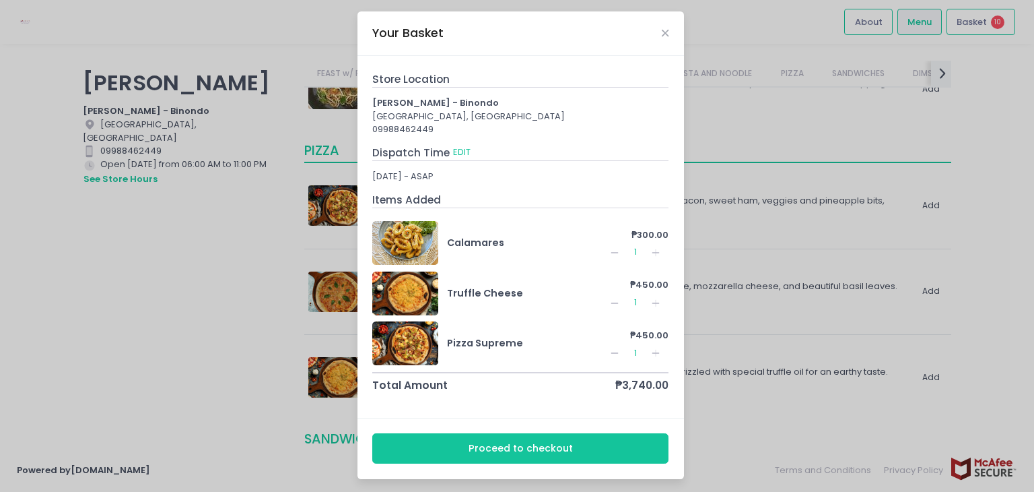
scroll to position [5, 0]
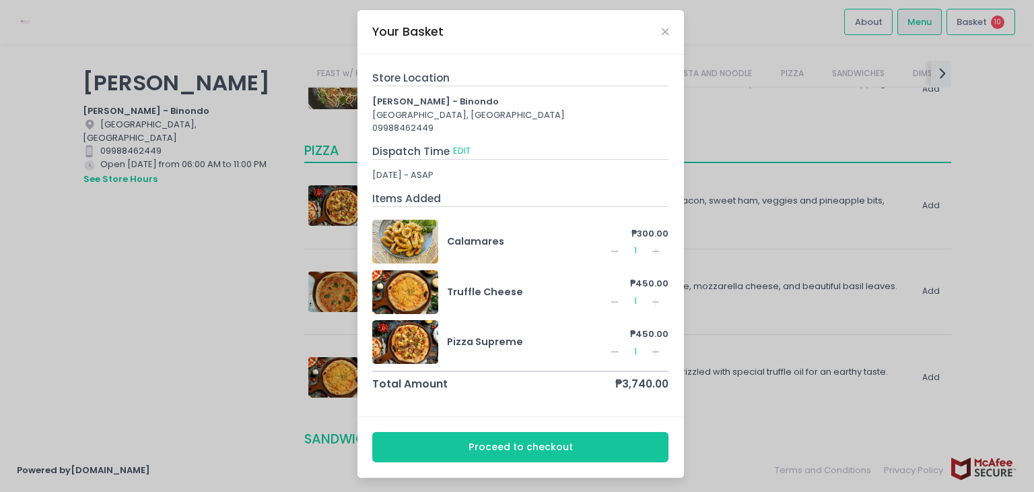
click at [650, 302] on icon "Add Created with Sketch." at bounding box center [655, 301] width 11 height 11
click at [653, 352] on rect at bounding box center [656, 352] width 7 height 1
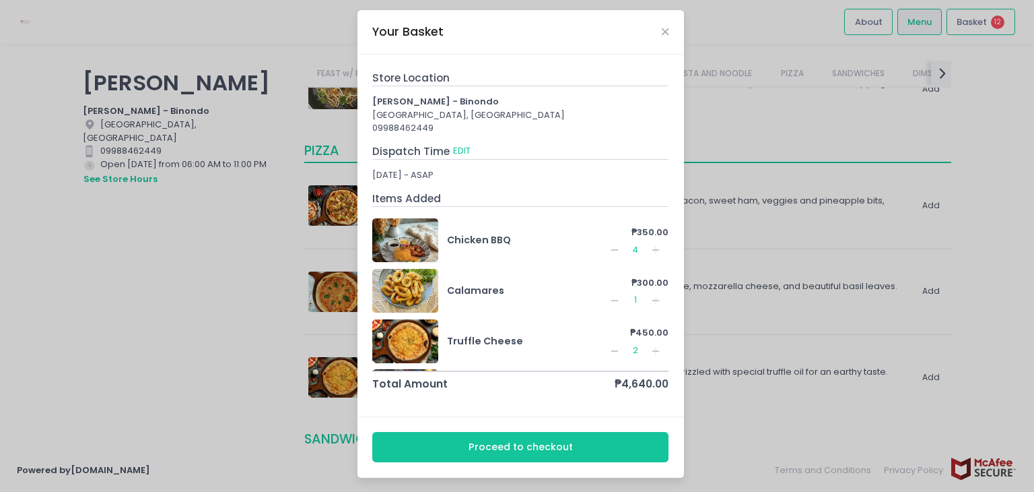
scroll to position [135, 0]
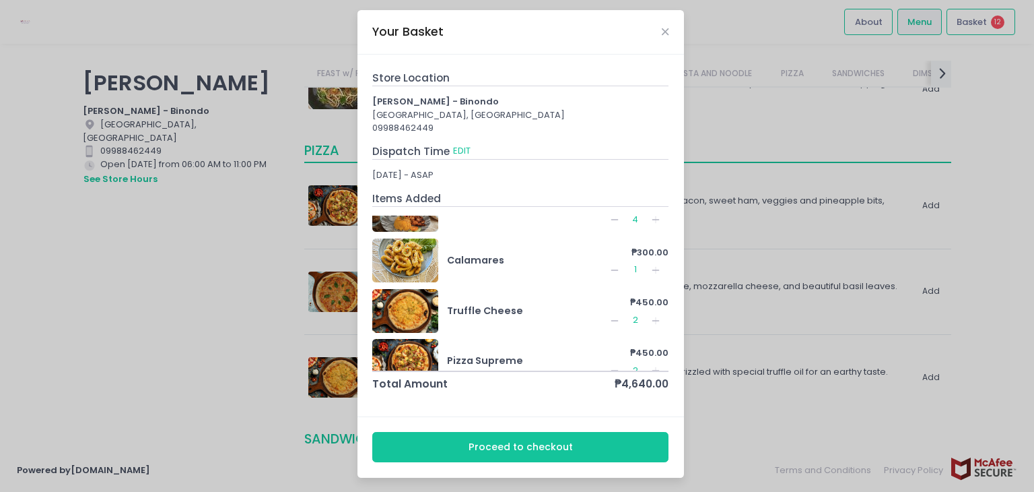
click at [824, 123] on div "Your Basket Store Location [PERSON_NAME] - [GEOGRAPHIC_DATA] 09988462449 Dispat…" at bounding box center [517, 246] width 1034 height 492
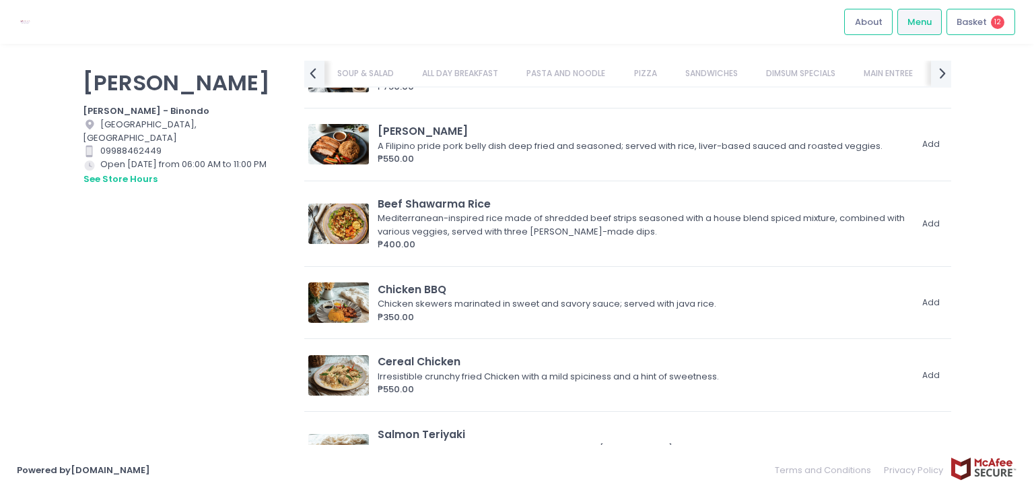
scroll to position [3569, 0]
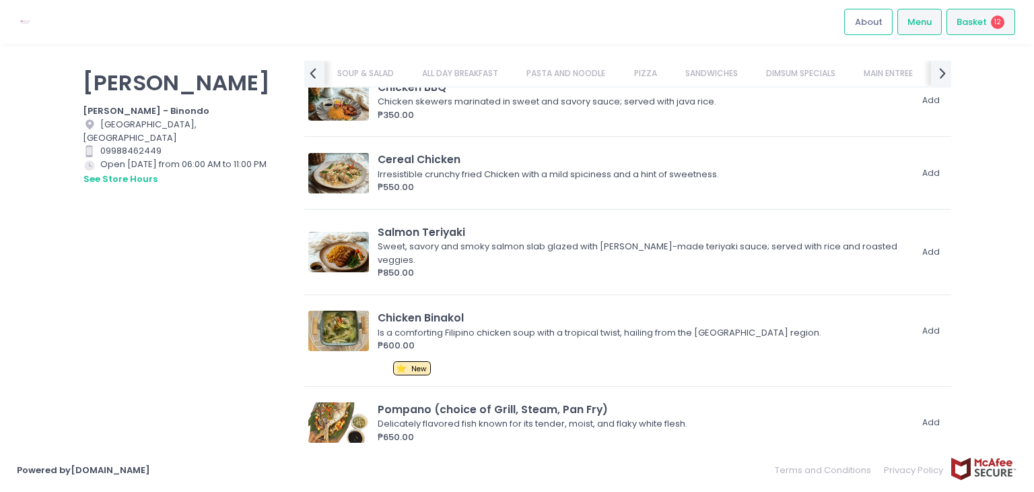
click at [968, 24] on span "Basket" at bounding box center [972, 21] width 30 height 13
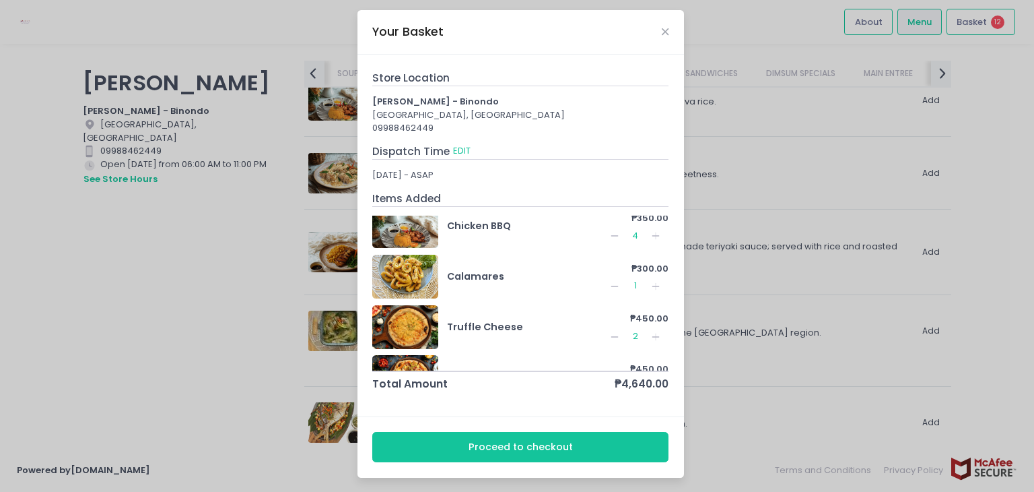
scroll to position [154, 0]
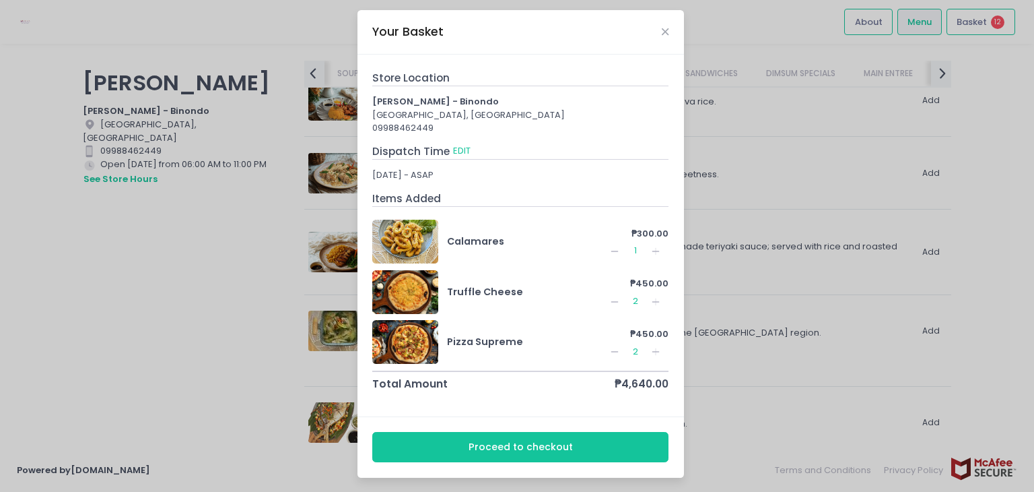
click at [661, 38] on div "Your Basket" at bounding box center [521, 32] width 327 height 44
click at [662, 30] on icon "Close" at bounding box center [665, 32] width 7 height 10
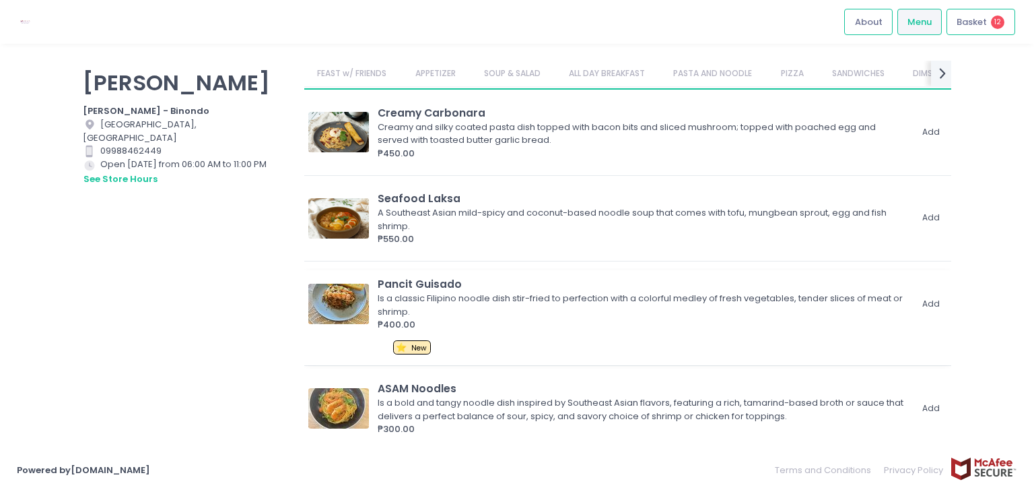
scroll to position [1683, 0]
